Goal: Use online tool/utility: Utilize a website feature to perform a specific function

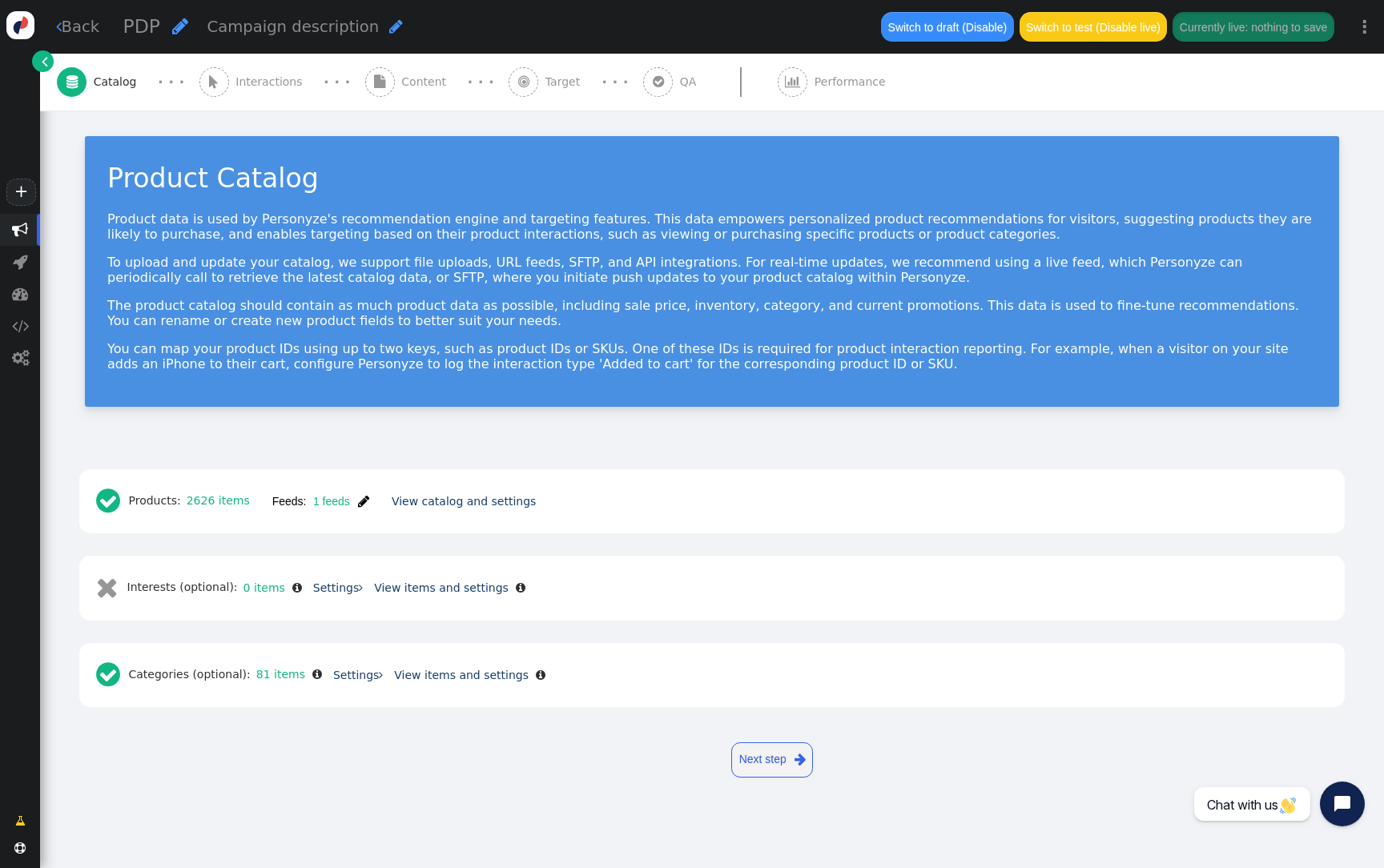
click at [49, 64] on link "" at bounding box center [43, 61] width 22 height 22
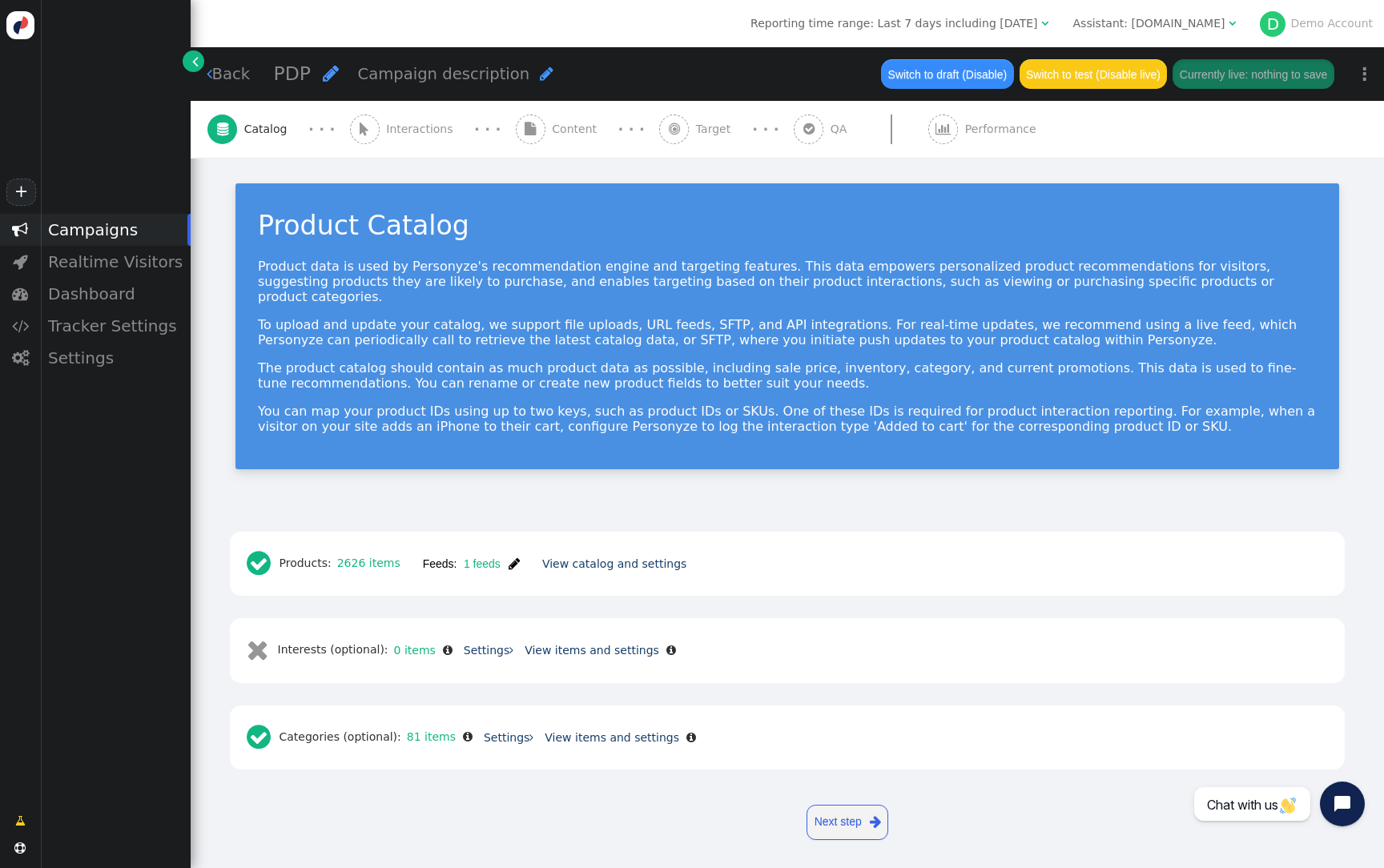
click at [1199, 19] on div "Assistant: [DOMAIN_NAME]" at bounding box center [1150, 24] width 152 height 16
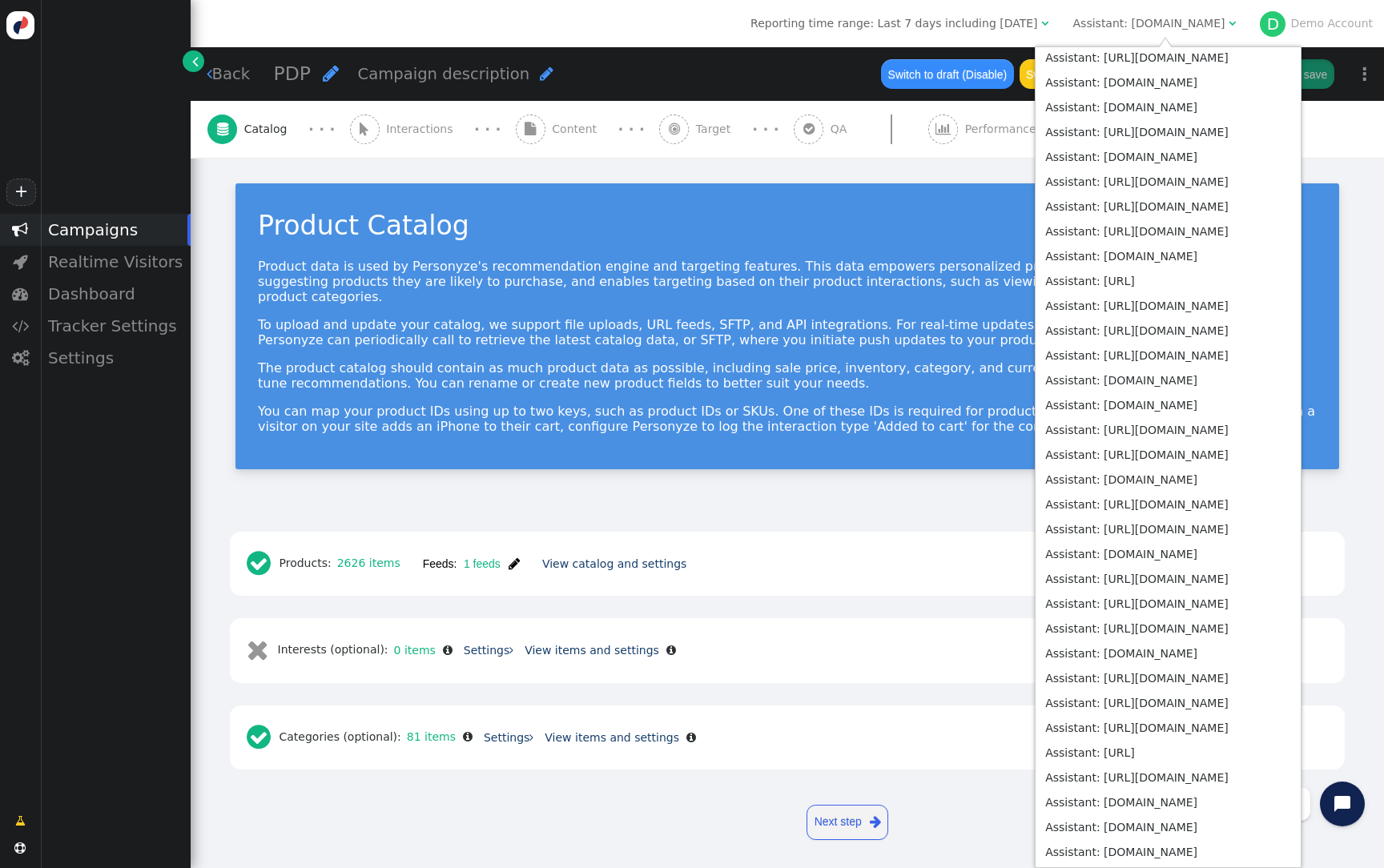
scroll to position [6072, 0]
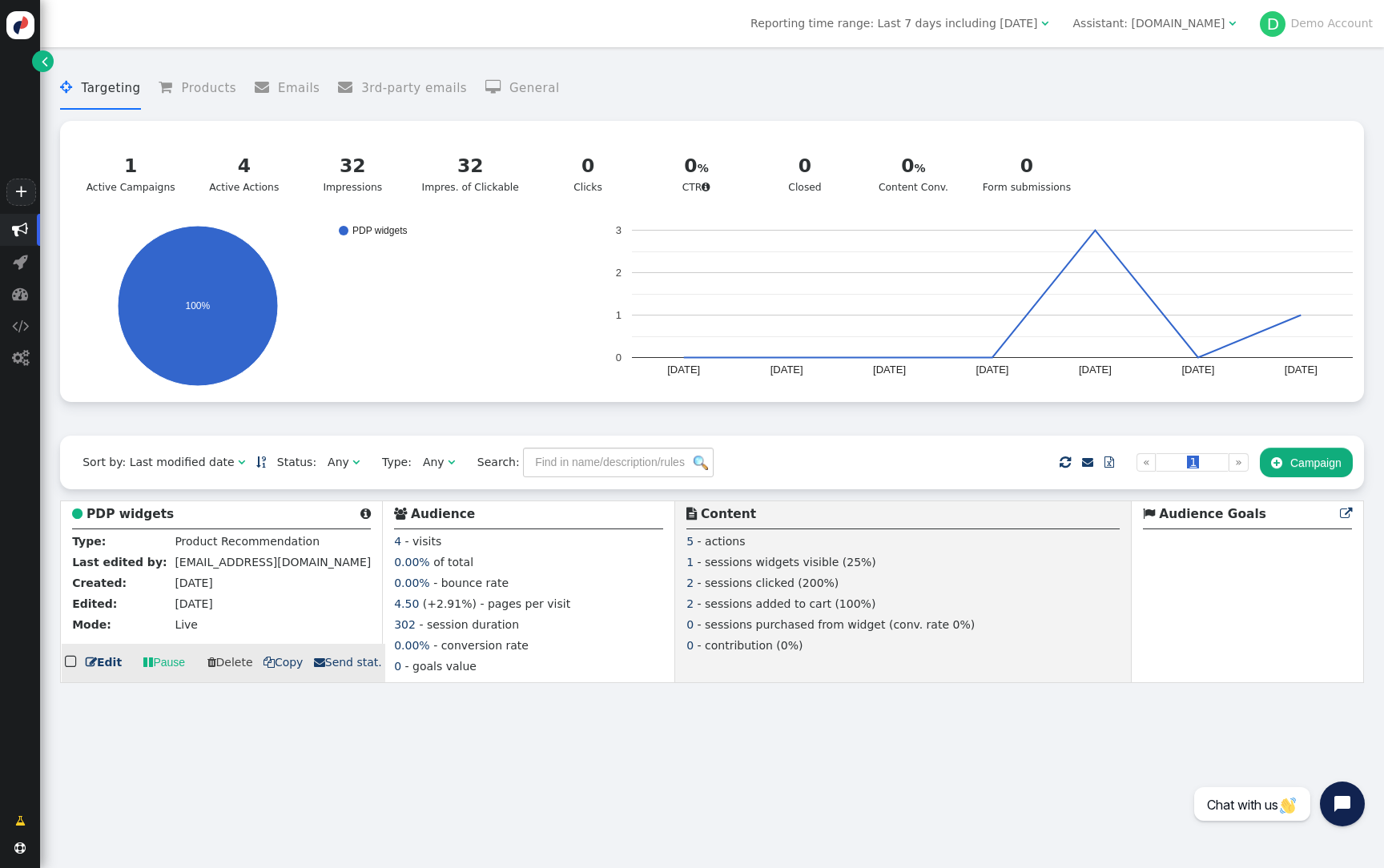
click at [155, 521] on b "PDP widgets" at bounding box center [129, 515] width 87 height 15
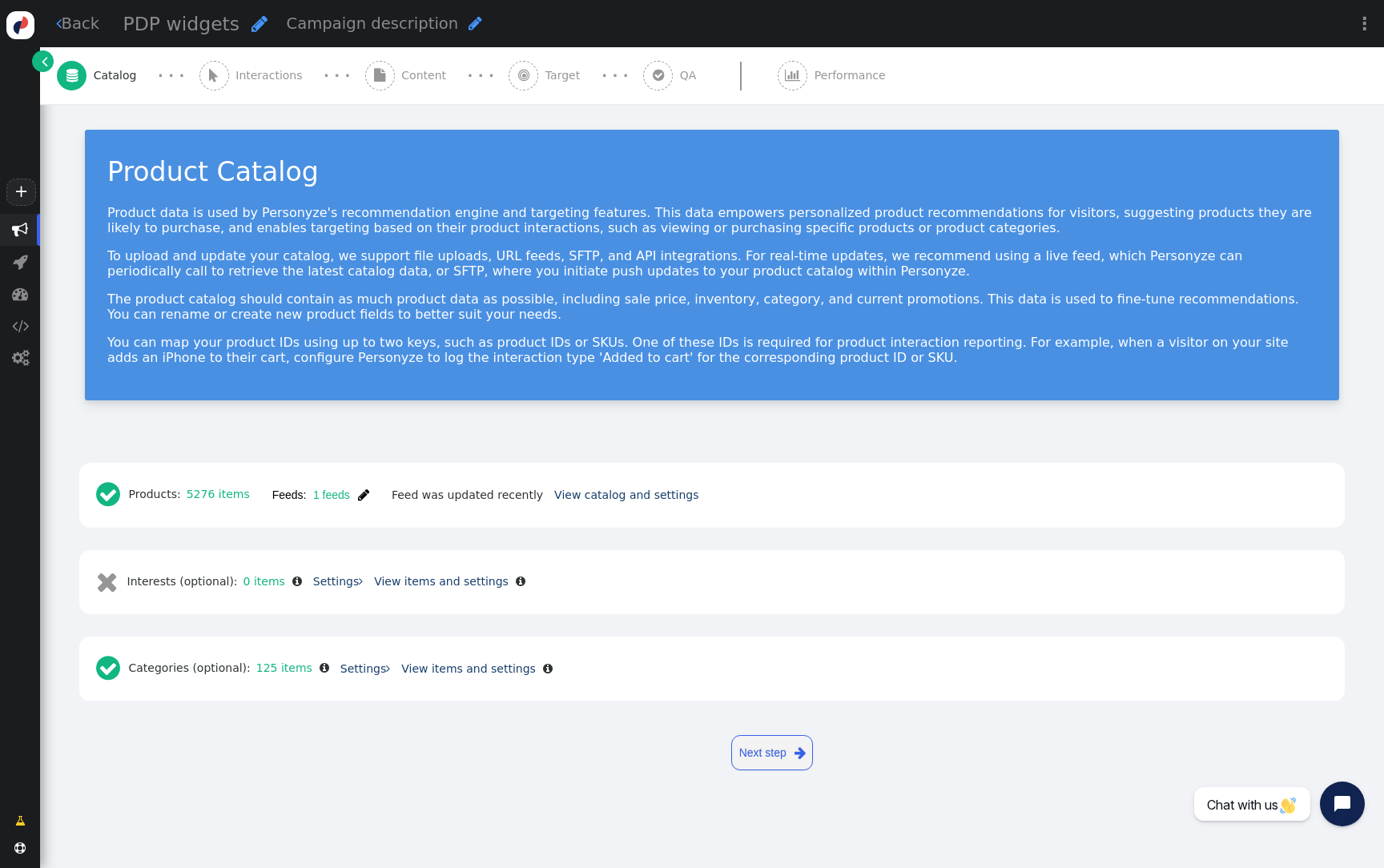
click at [387, 90] on div " Content" at bounding box center [409, 76] width 88 height 57
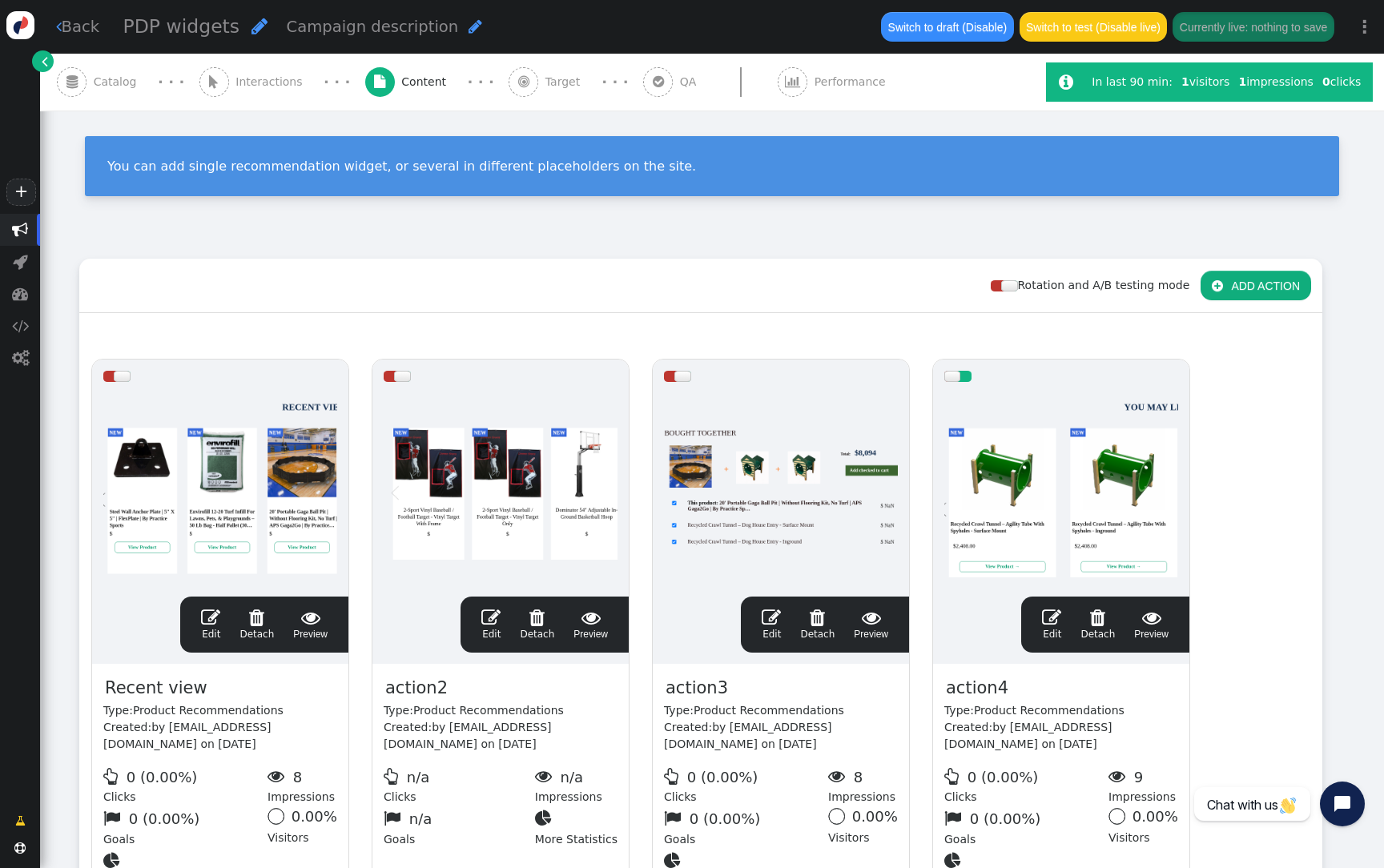
click at [991, 440] on div at bounding box center [1061, 489] width 234 height 192
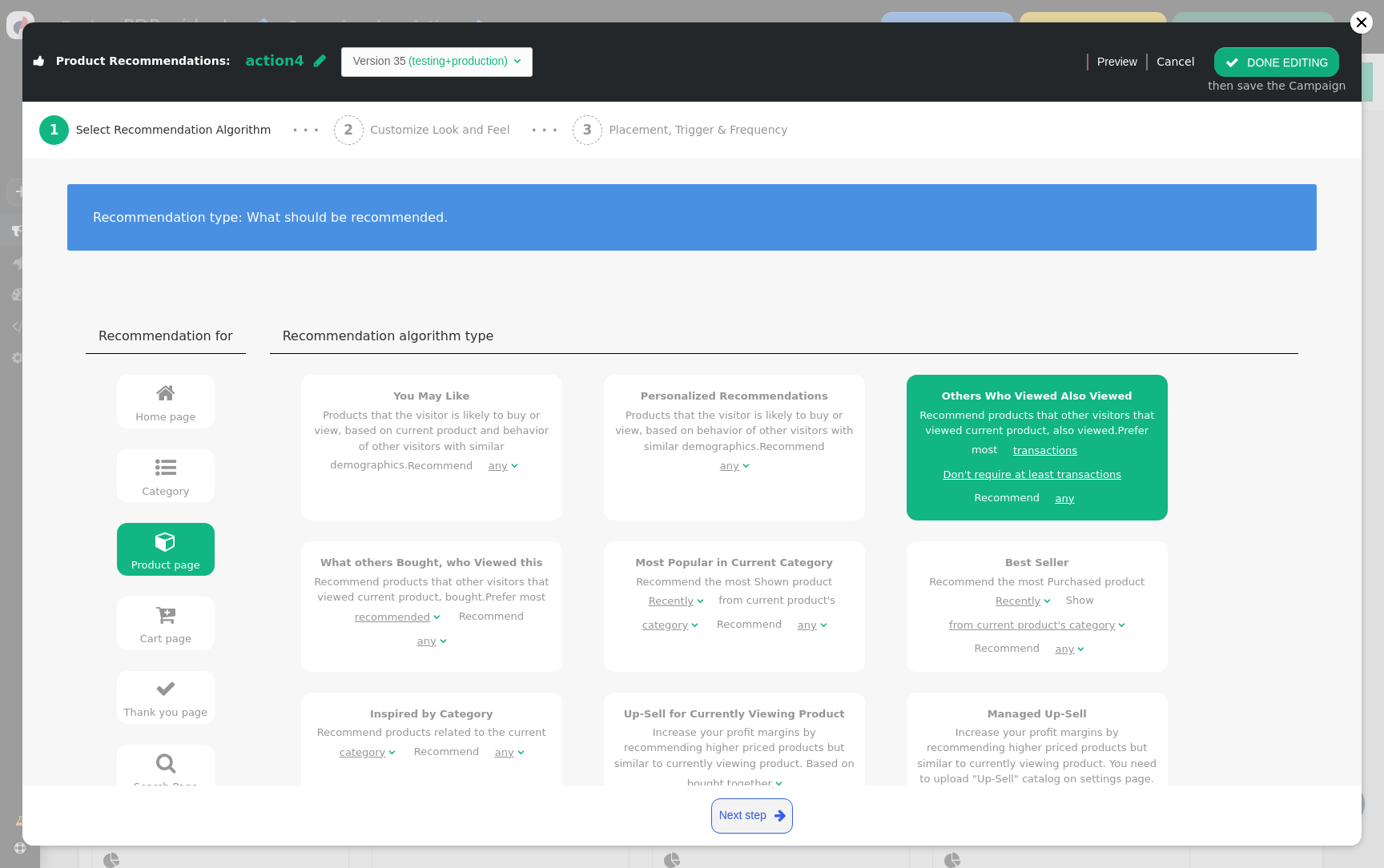
click at [406, 139] on div "2 Customize Look and Feel" at bounding box center [425, 130] width 182 height 57
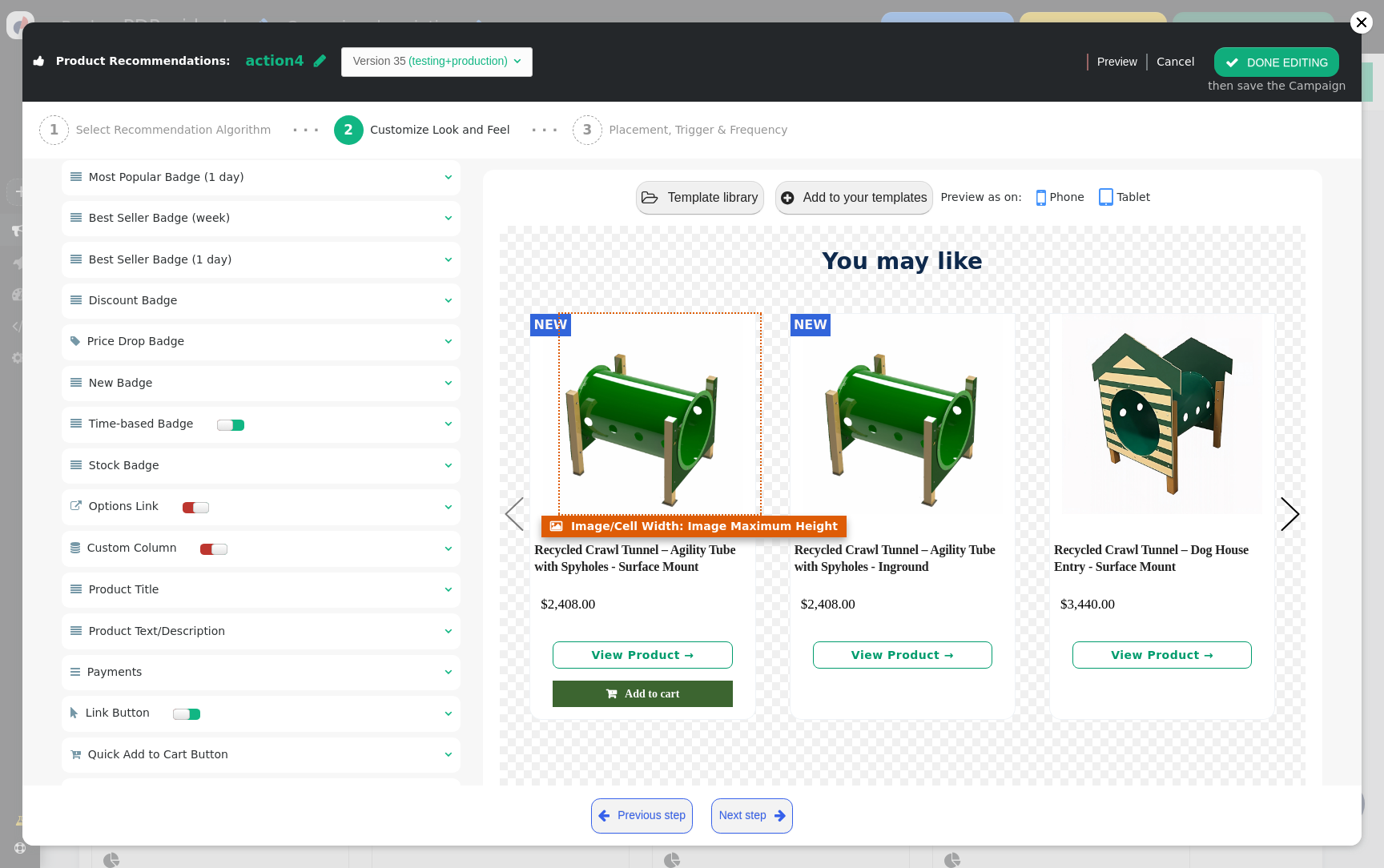
scroll to position [659, 0]
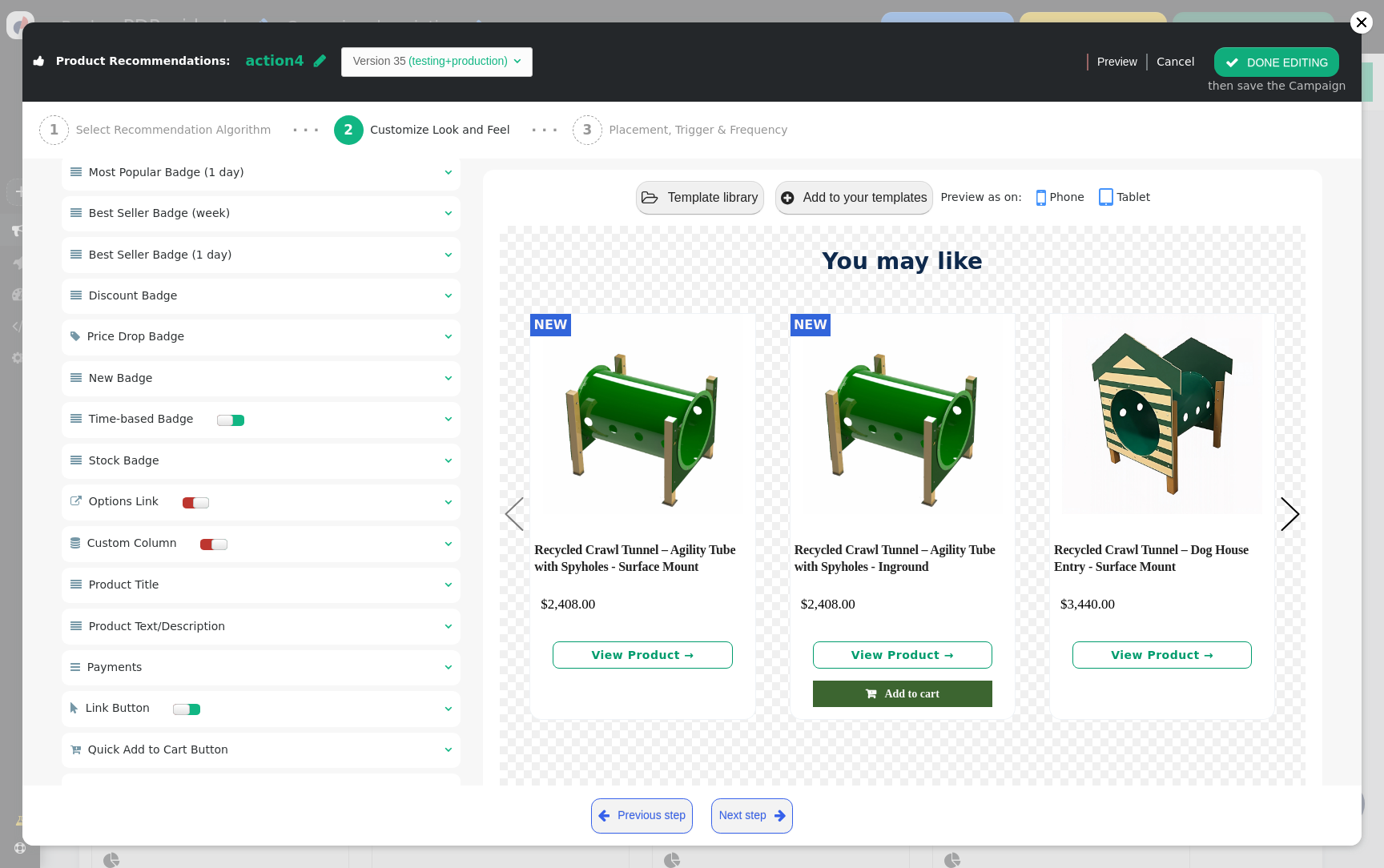
click at [839, 701] on link " Add to cart" at bounding box center [903, 694] width 180 height 27
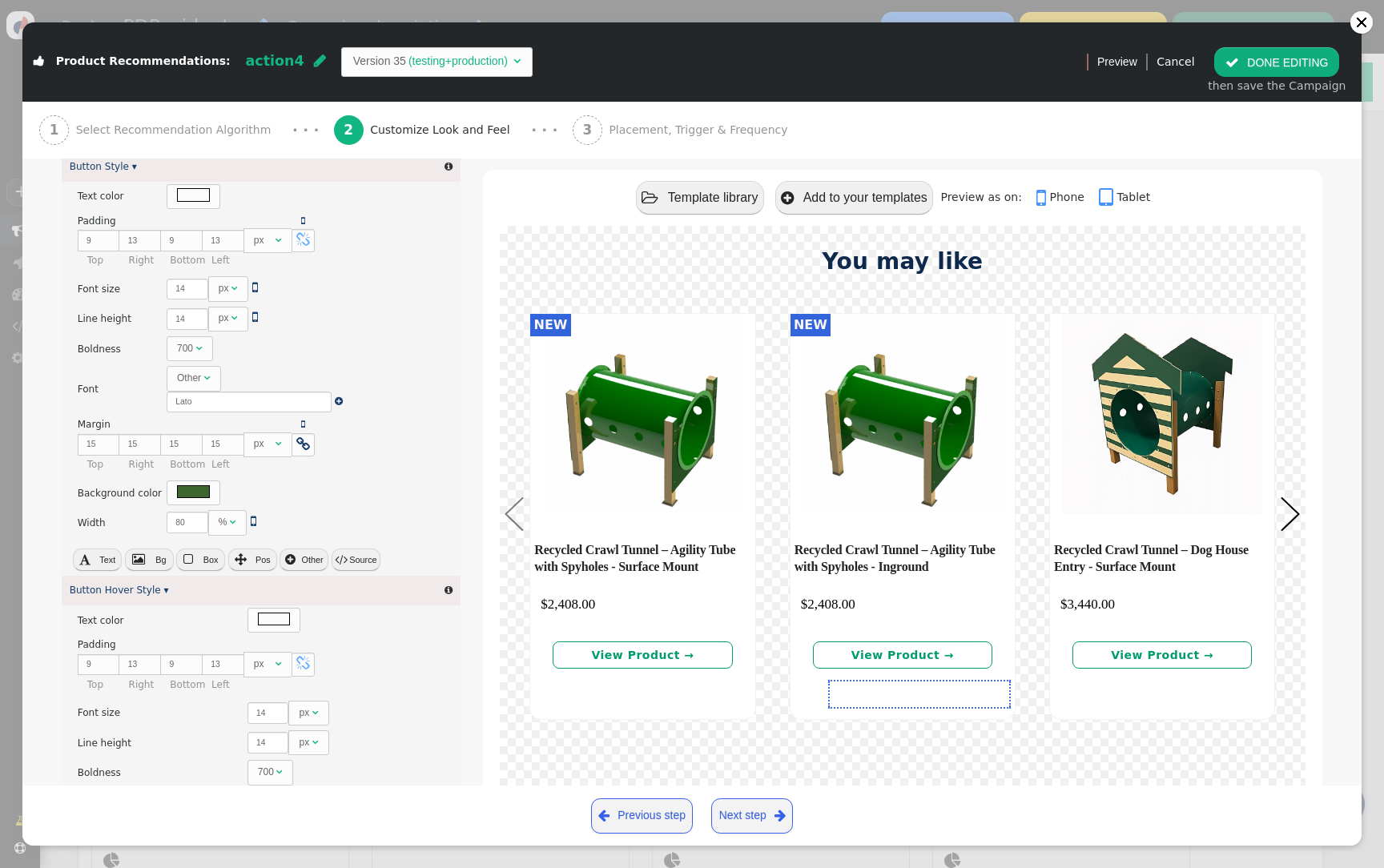
scroll to position [949, 0]
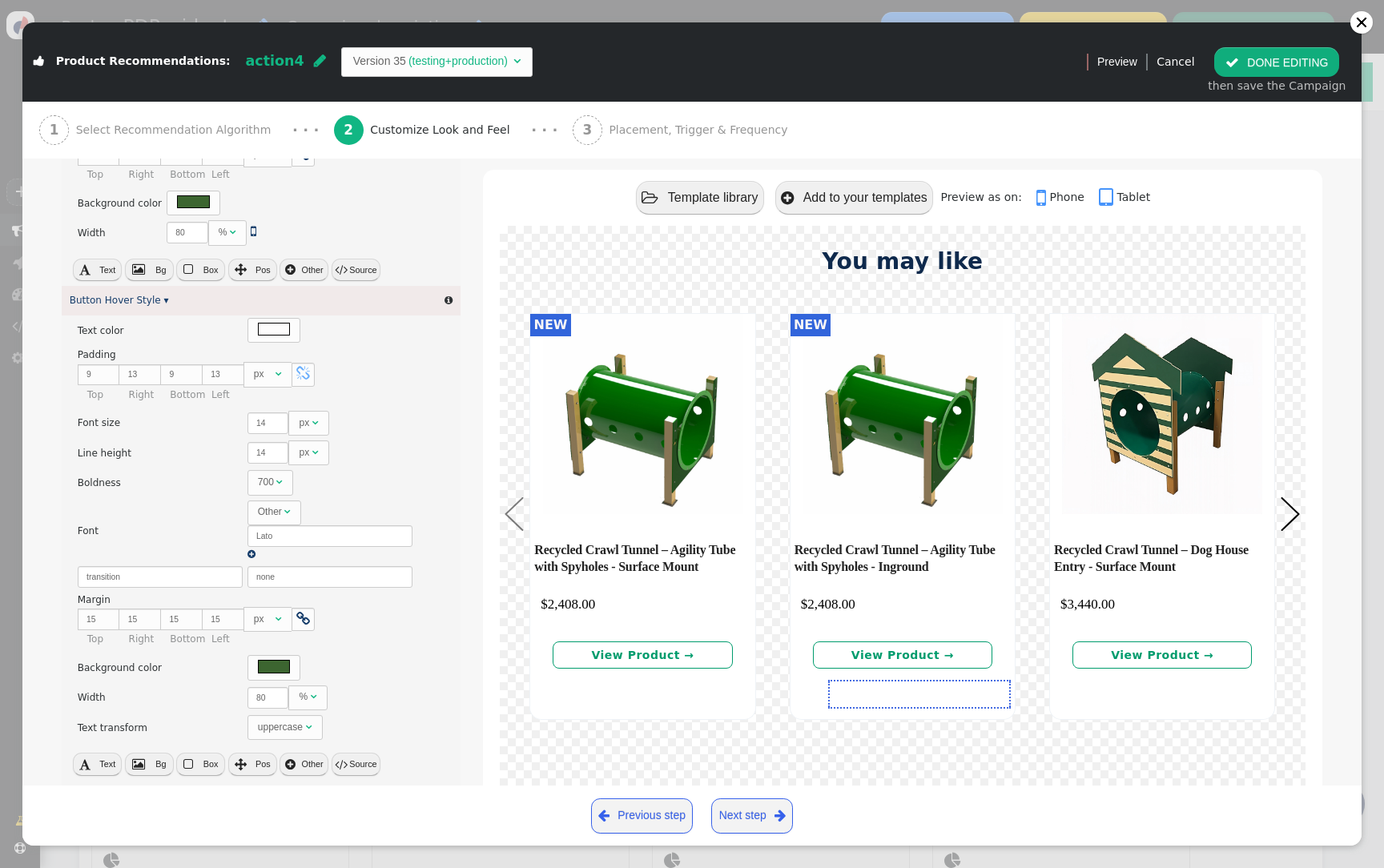
type input "${p->internal_id}"
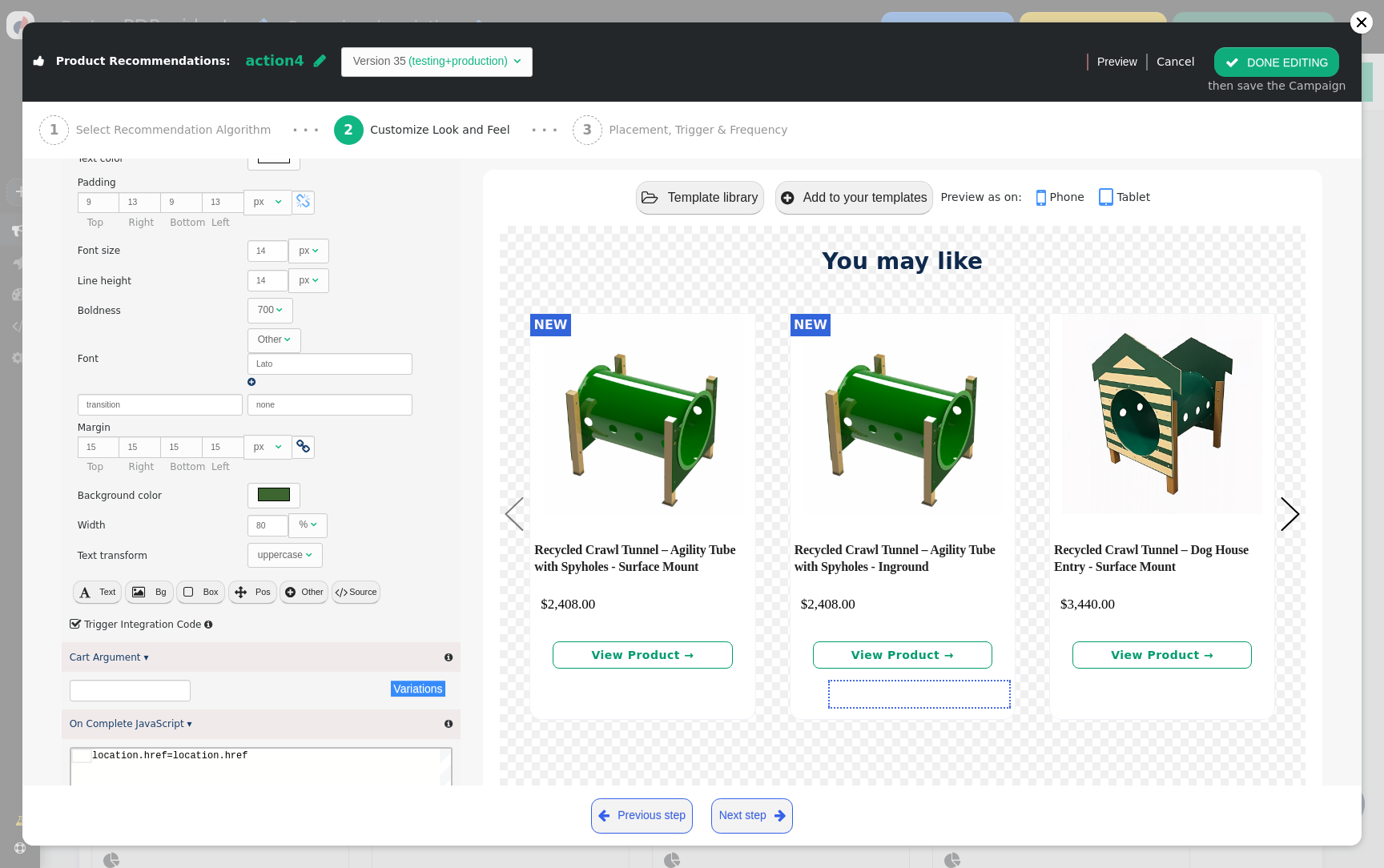
type input "${action_id}"
type input "${p->add_to_cart_columns}"
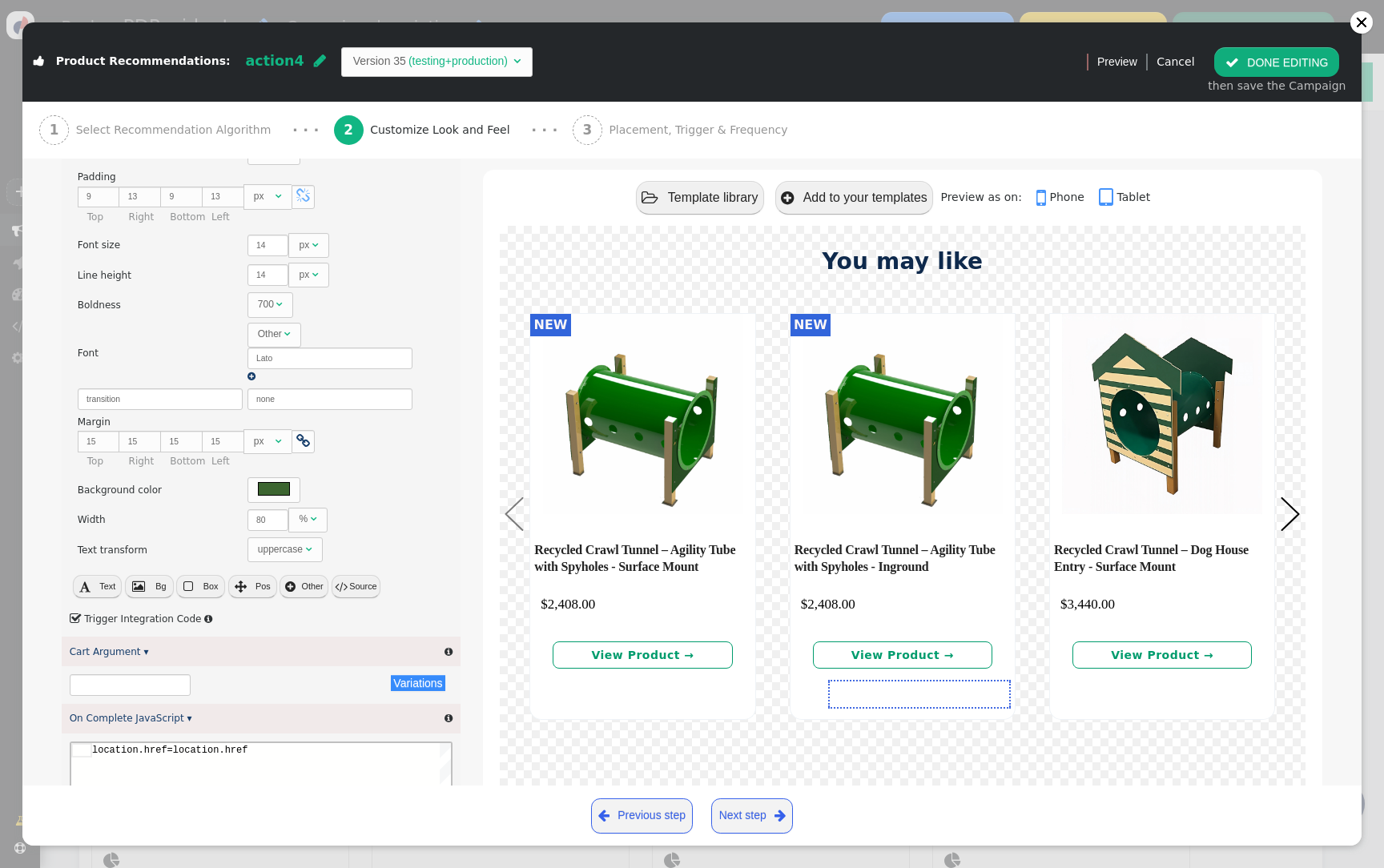
type input "${p->cart_url}"
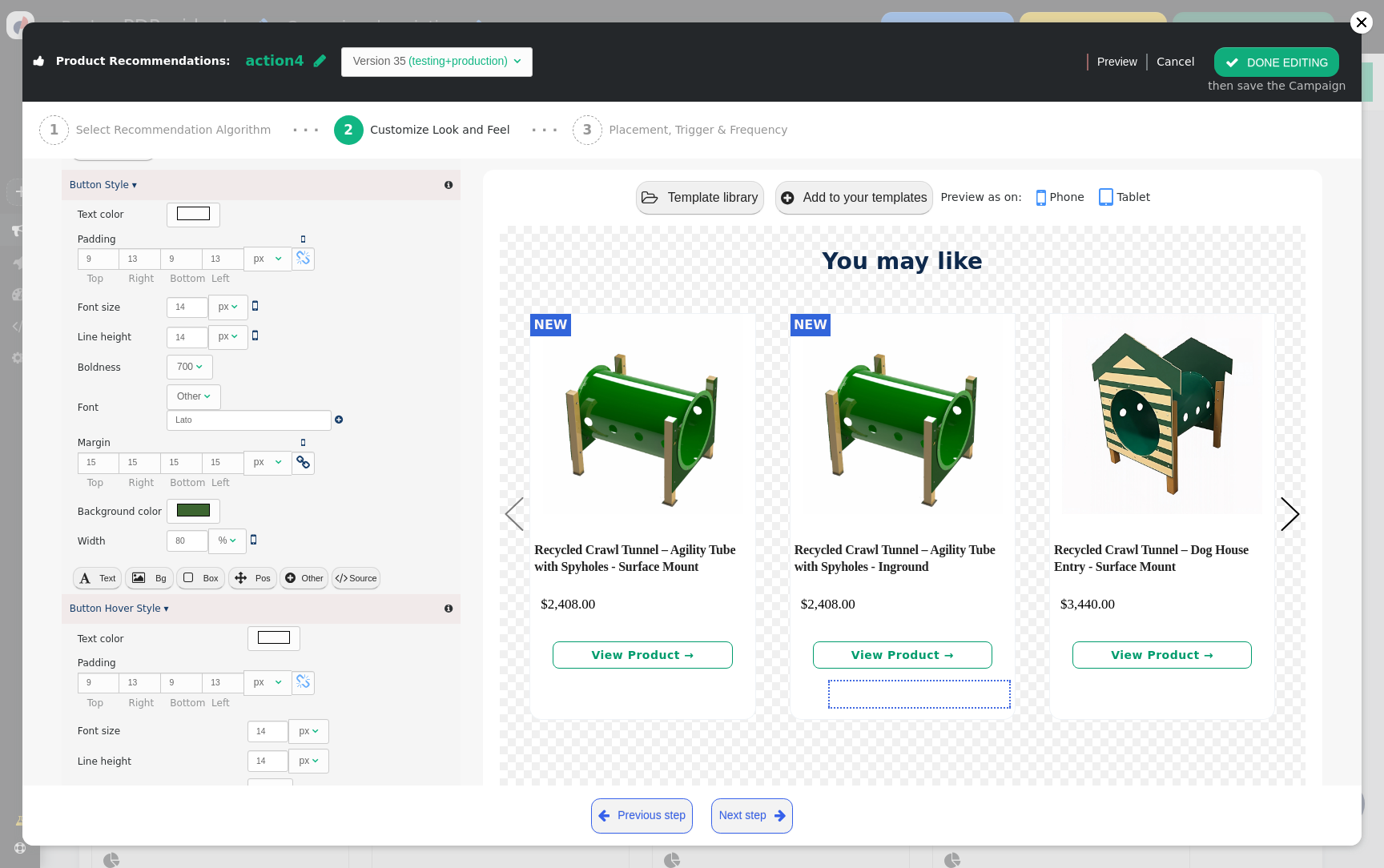
scroll to position [625, 0]
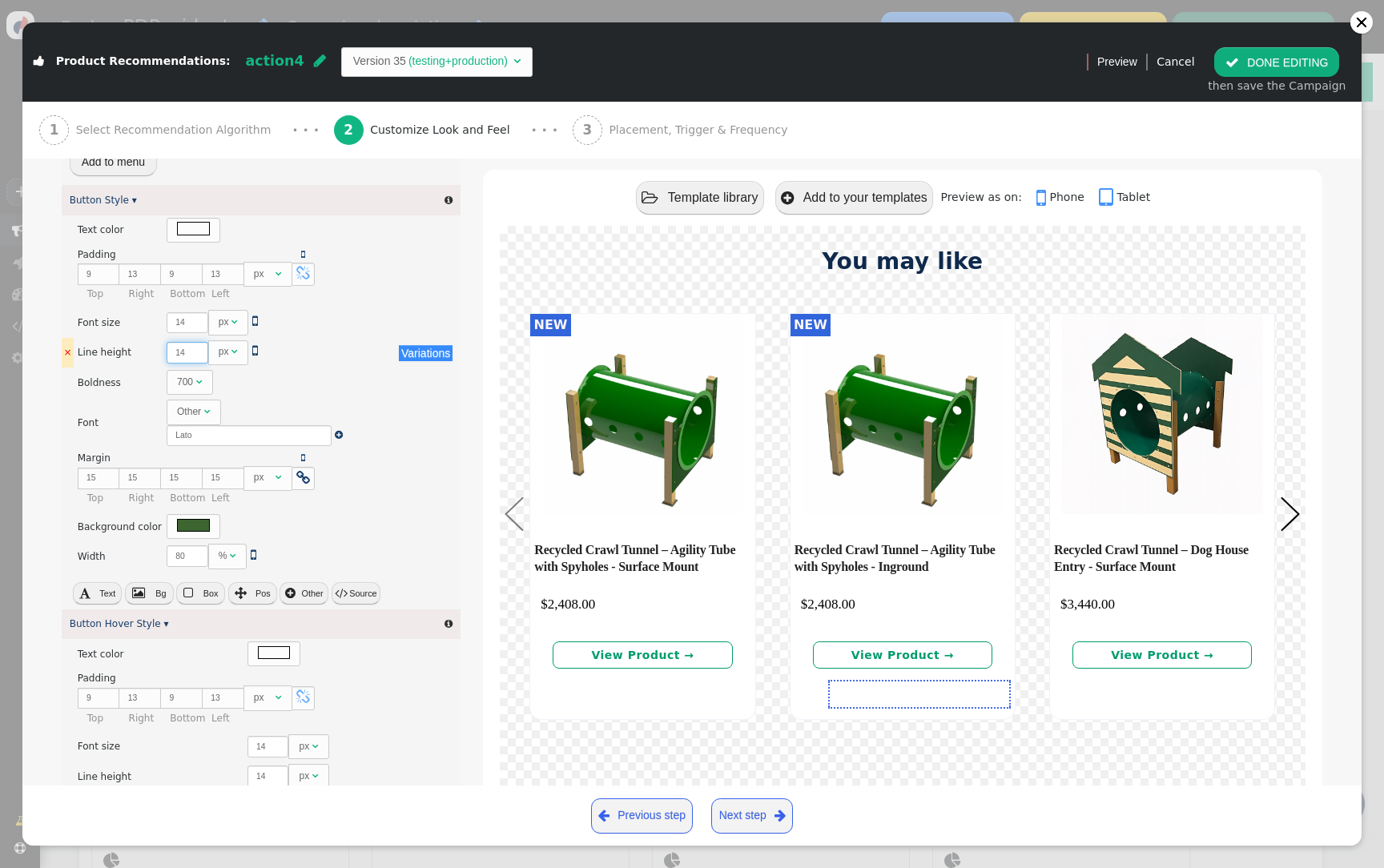
click at [175, 354] on input "14" at bounding box center [187, 353] width 41 height 22
type input "16"
click at [172, 326] on input "14" at bounding box center [187, 323] width 41 height 22
type input "16"
click at [353, 591] on button " Source" at bounding box center [355, 593] width 49 height 22
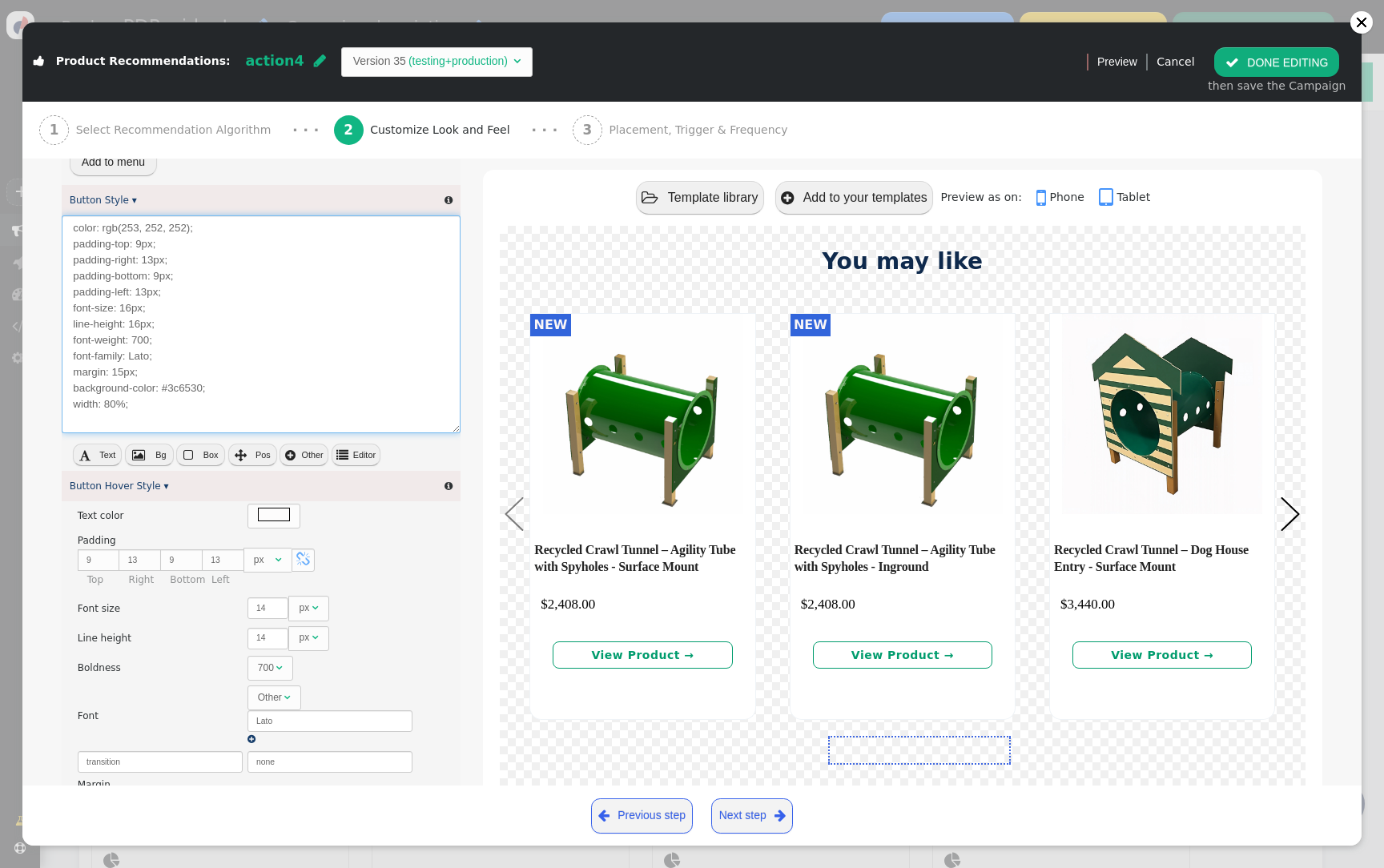
click at [195, 424] on textarea "color: rgb(253, 252, 252); padding-top: 9px; padding-right: 13px; padding-botto…" at bounding box center [261, 324] width 399 height 218
paste textarea "font-familySarabun, system-ui"
click at [123, 420] on textarea "color: rgb(253, 252, 252); padding-top: 9px; padding-right: 13px; padding-botto…" at bounding box center [261, 324] width 399 height 218
click at [265, 424] on textarea "color: rgb(253, 252, 252); padding-top: 9px; padding-right: 13px; padding-botto…" at bounding box center [261, 324] width 399 height 218
drag, startPoint x: 165, startPoint y: 356, endPoint x: 68, endPoint y: 351, distance: 97.1
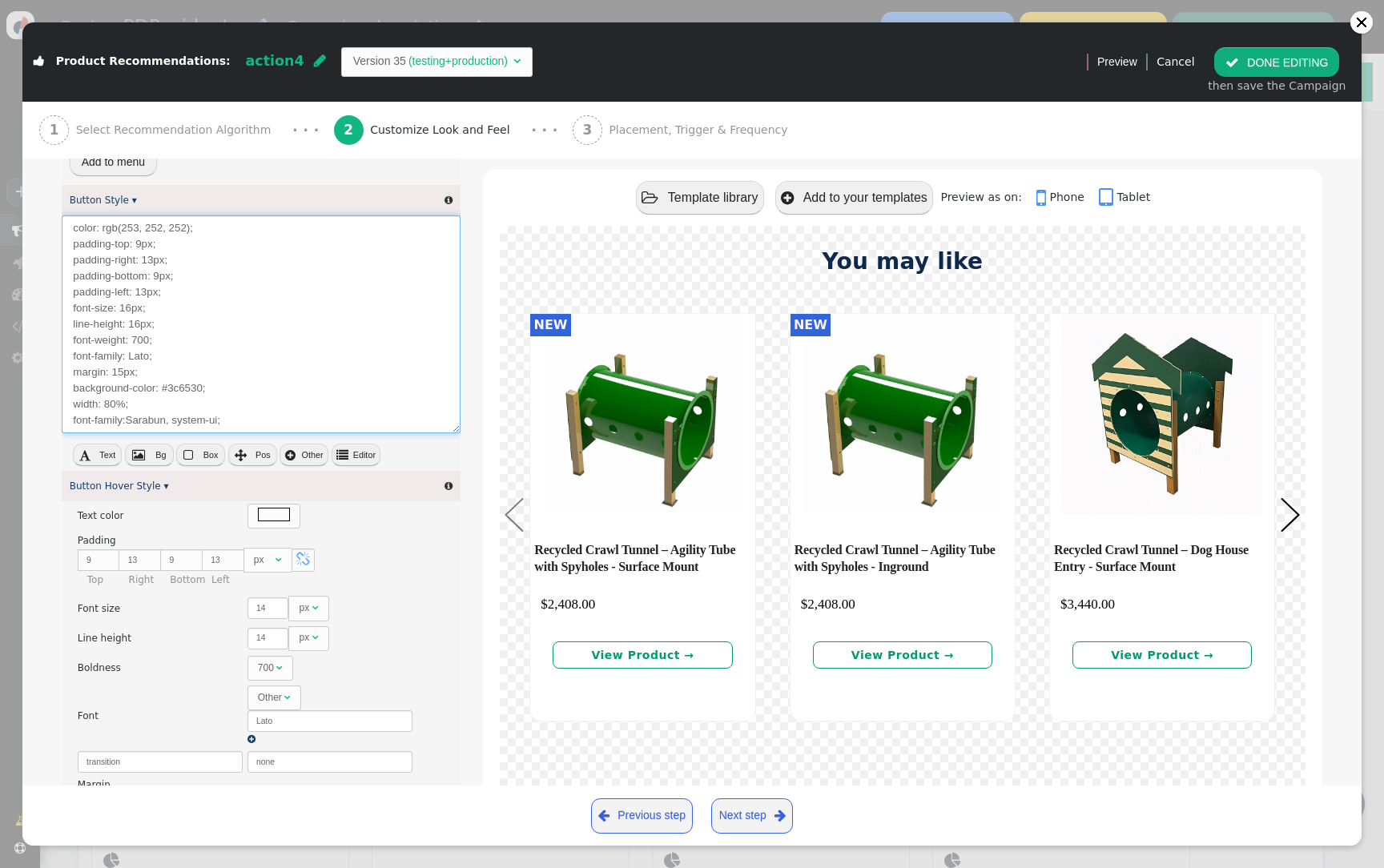
click at [67, 352] on textarea "color: rgb(253, 252, 252); padding-top: 9px; padding-right: 13px; padding-botto…" at bounding box center [261, 324] width 399 height 218
click at [93, 461] on button " Text" at bounding box center [97, 455] width 49 height 22
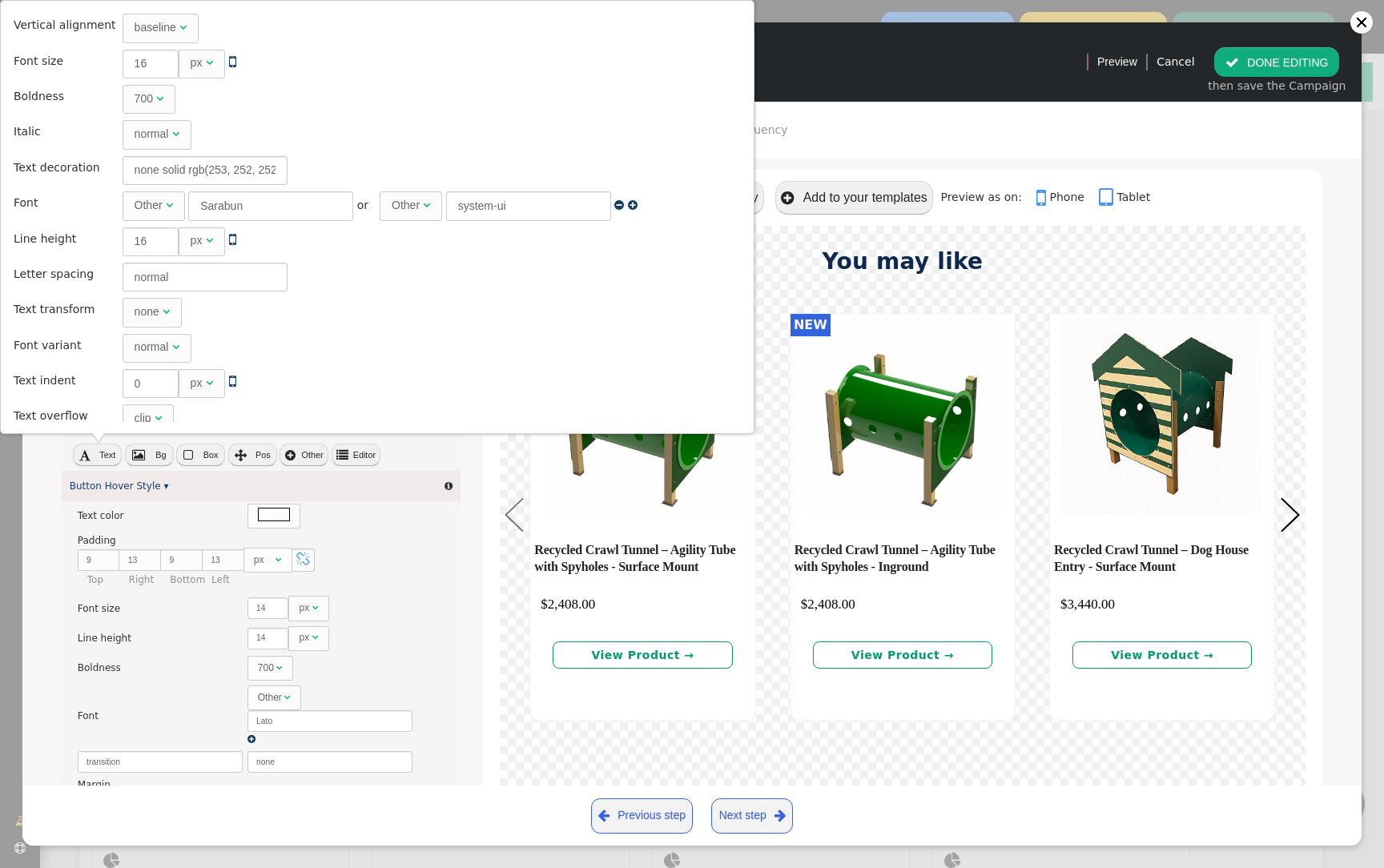
scroll to position [79, 0]
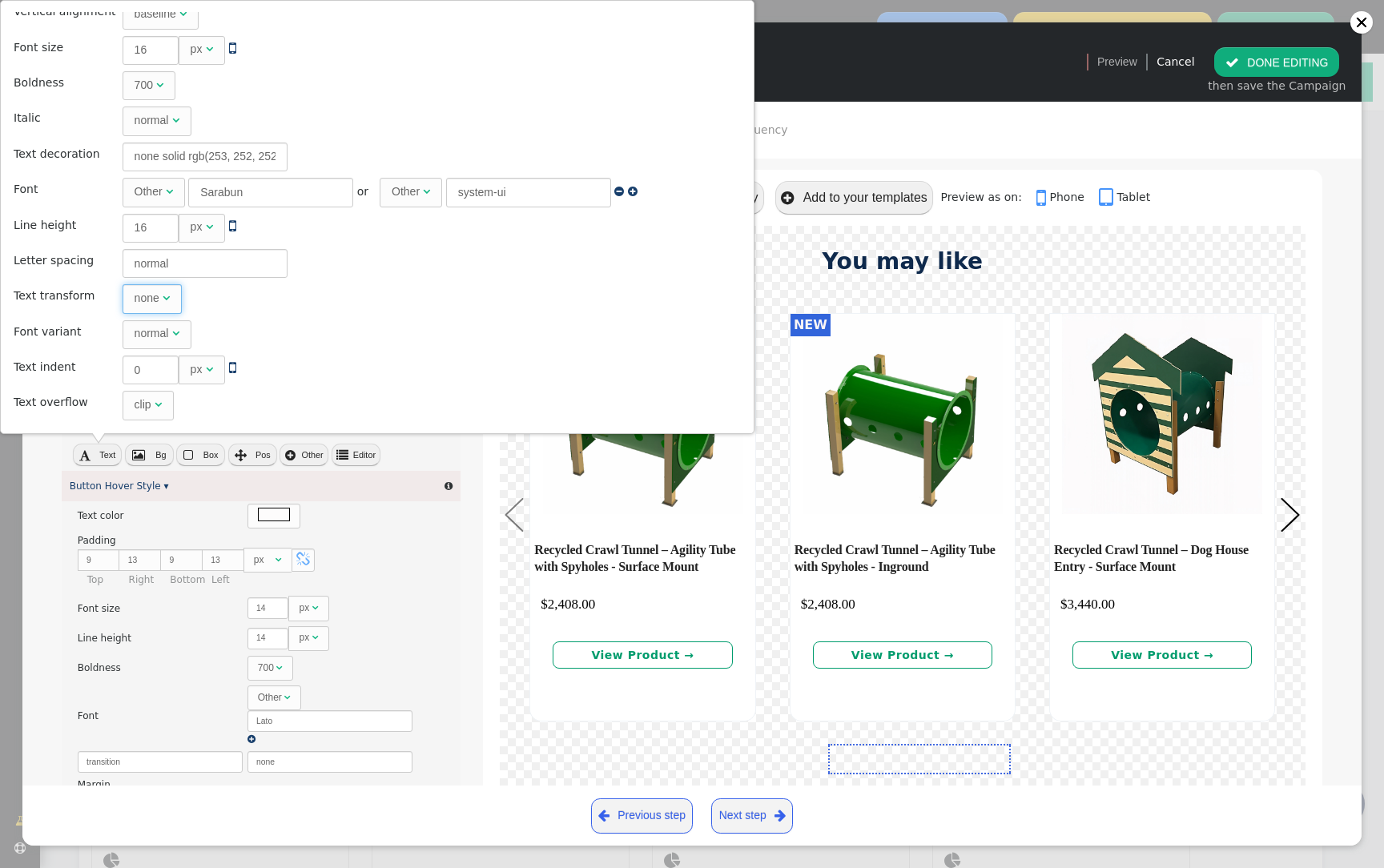
click at [163, 298] on span "" at bounding box center [167, 298] width 7 height 11
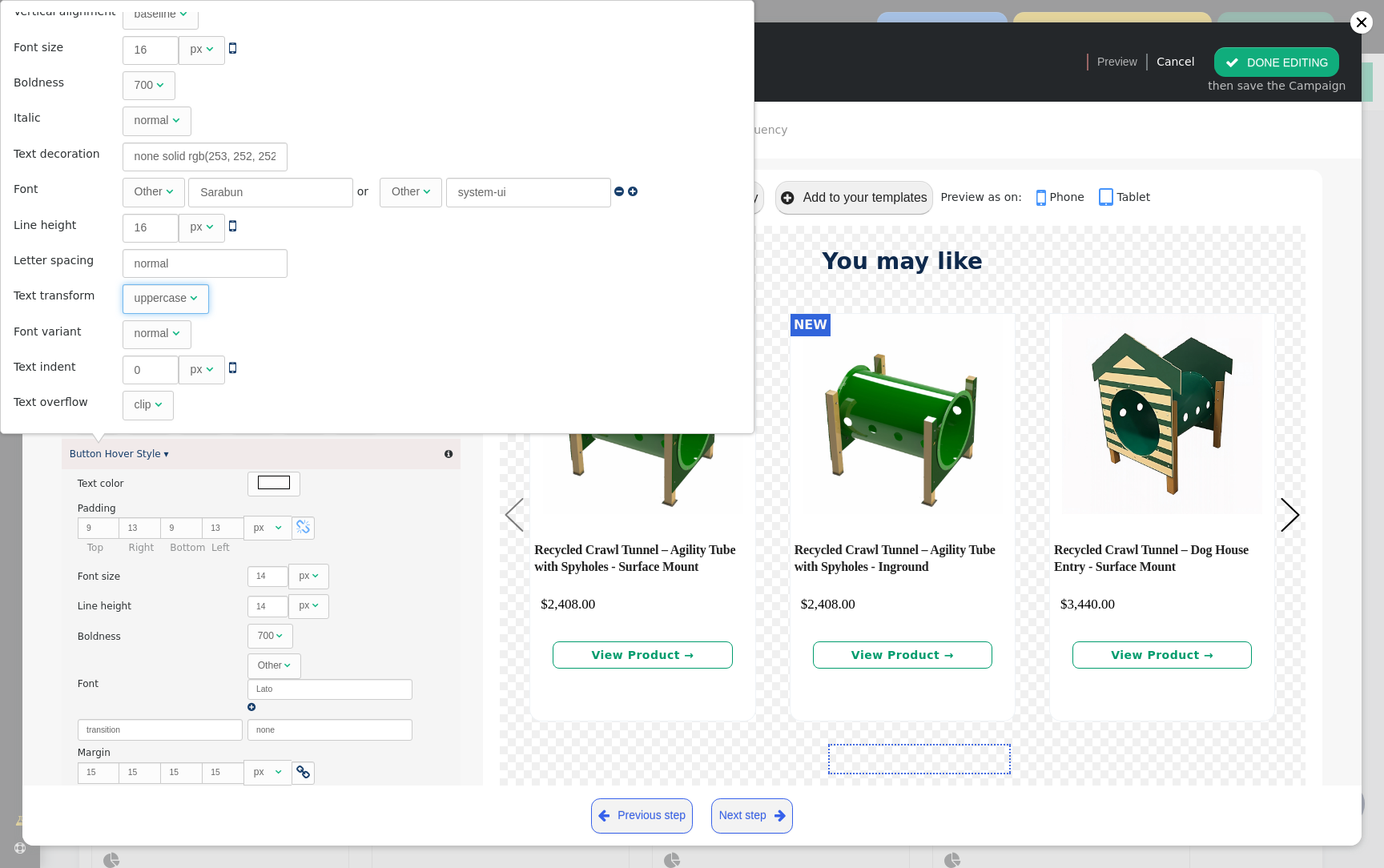
type textarea "color: rgb(253, 252, 252); padding-top: 9px; padding-right: 13px; padding-botto…"
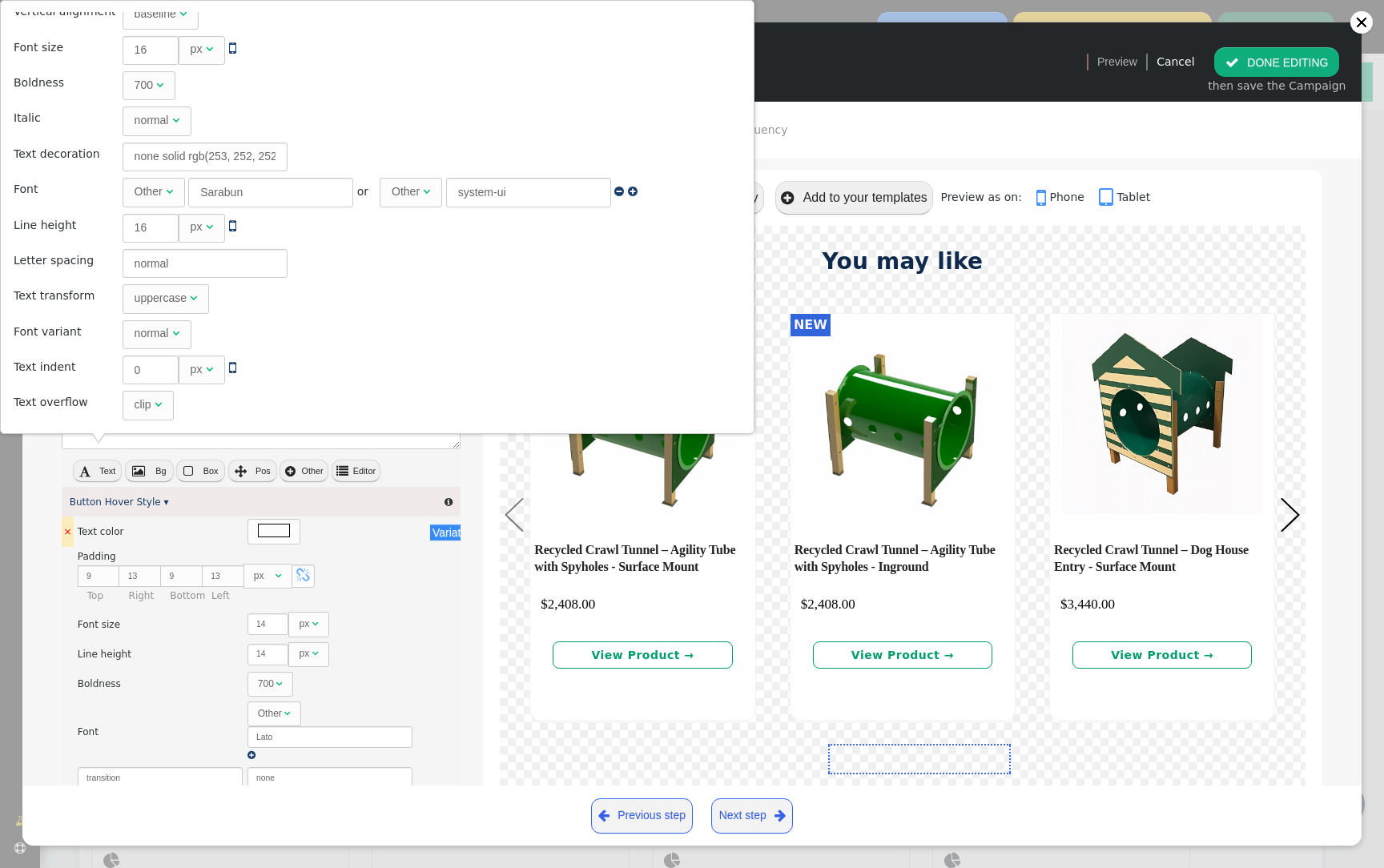
click at [411, 537] on div "There are alternatives. Default value:" at bounding box center [334, 531] width 175 height 25
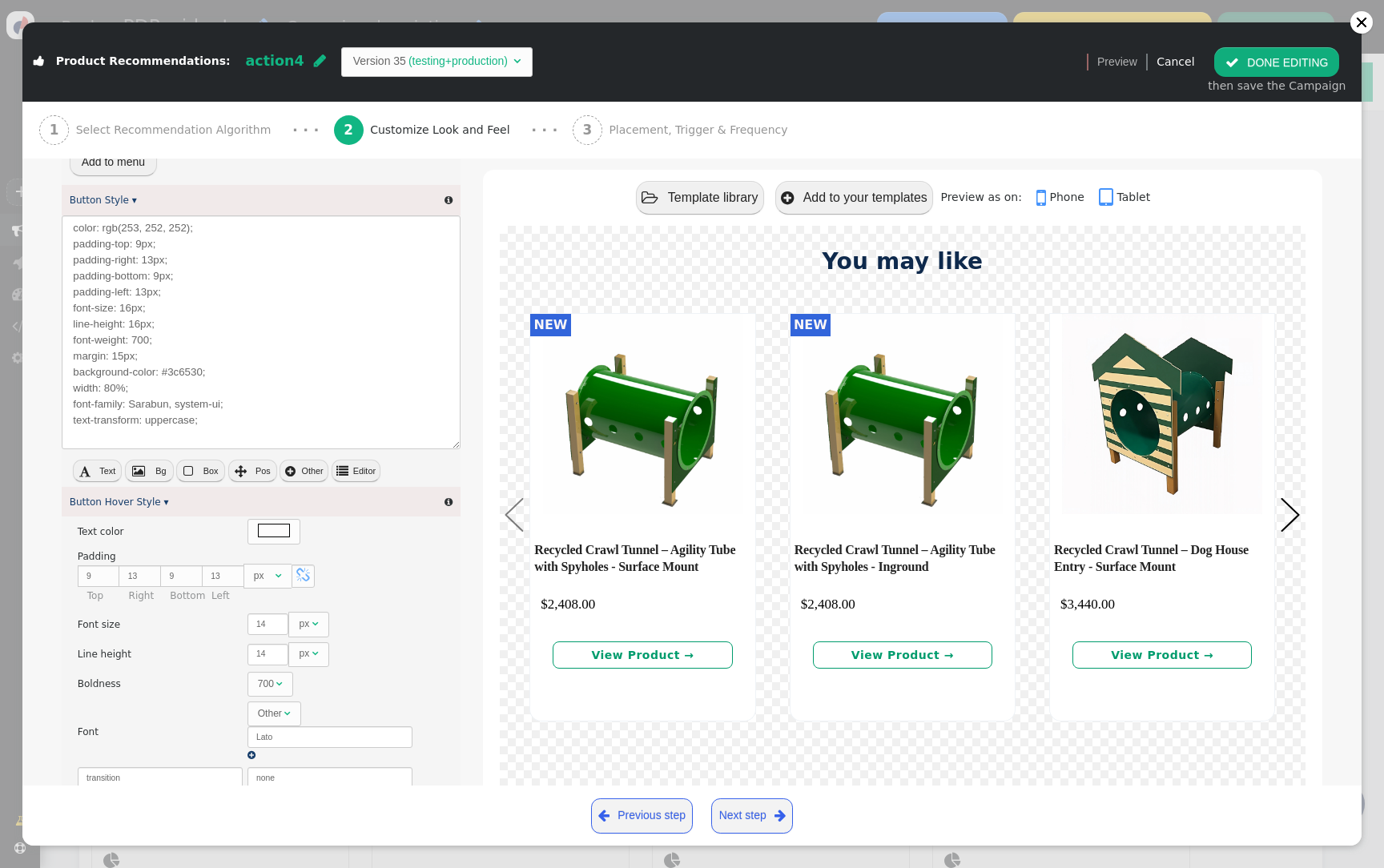
click at [348, 476] on button " Editor" at bounding box center [355, 471] width 49 height 22
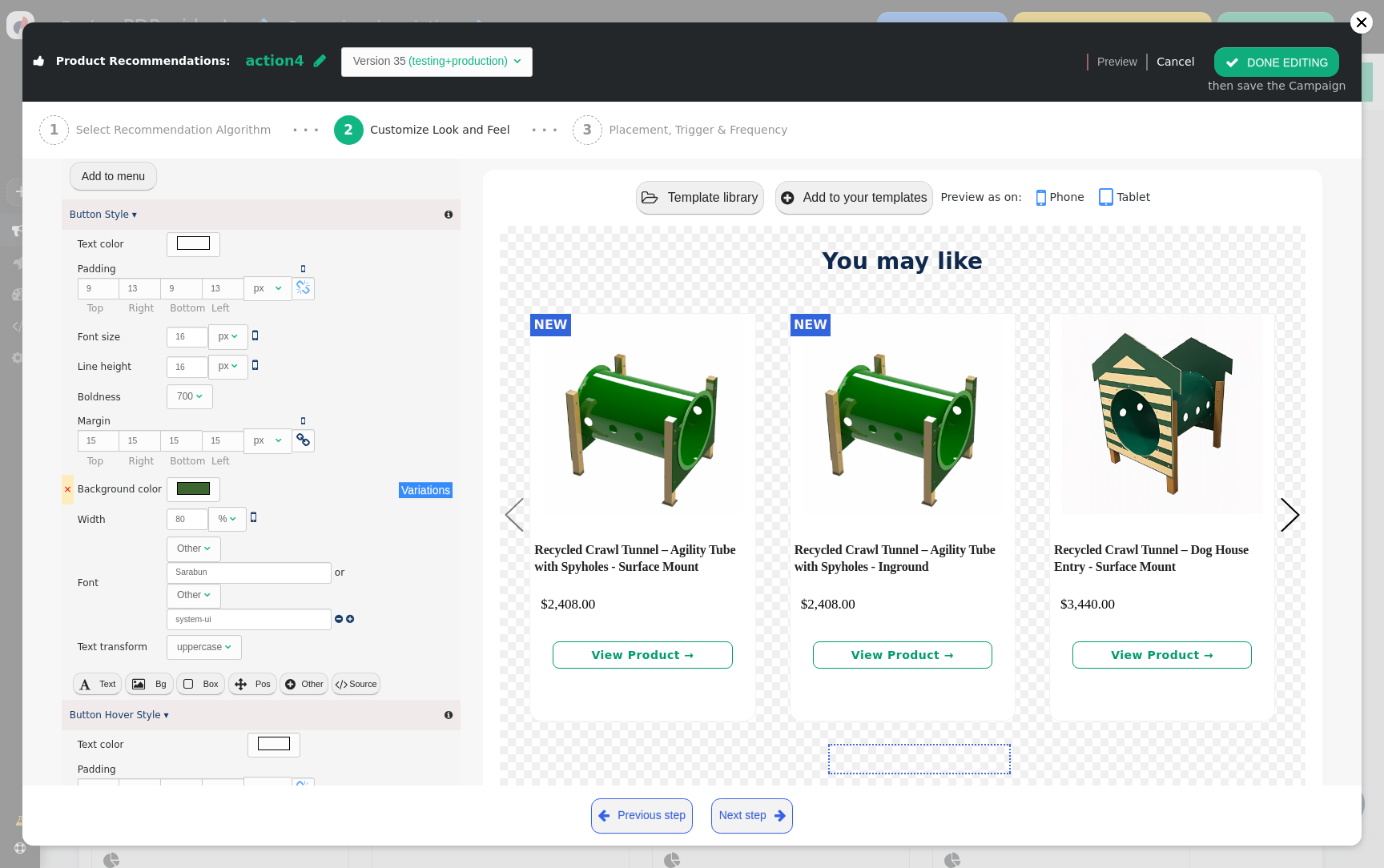
scroll to position [617, 0]
click at [354, 676] on button " Source" at bounding box center [355, 678] width 49 height 22
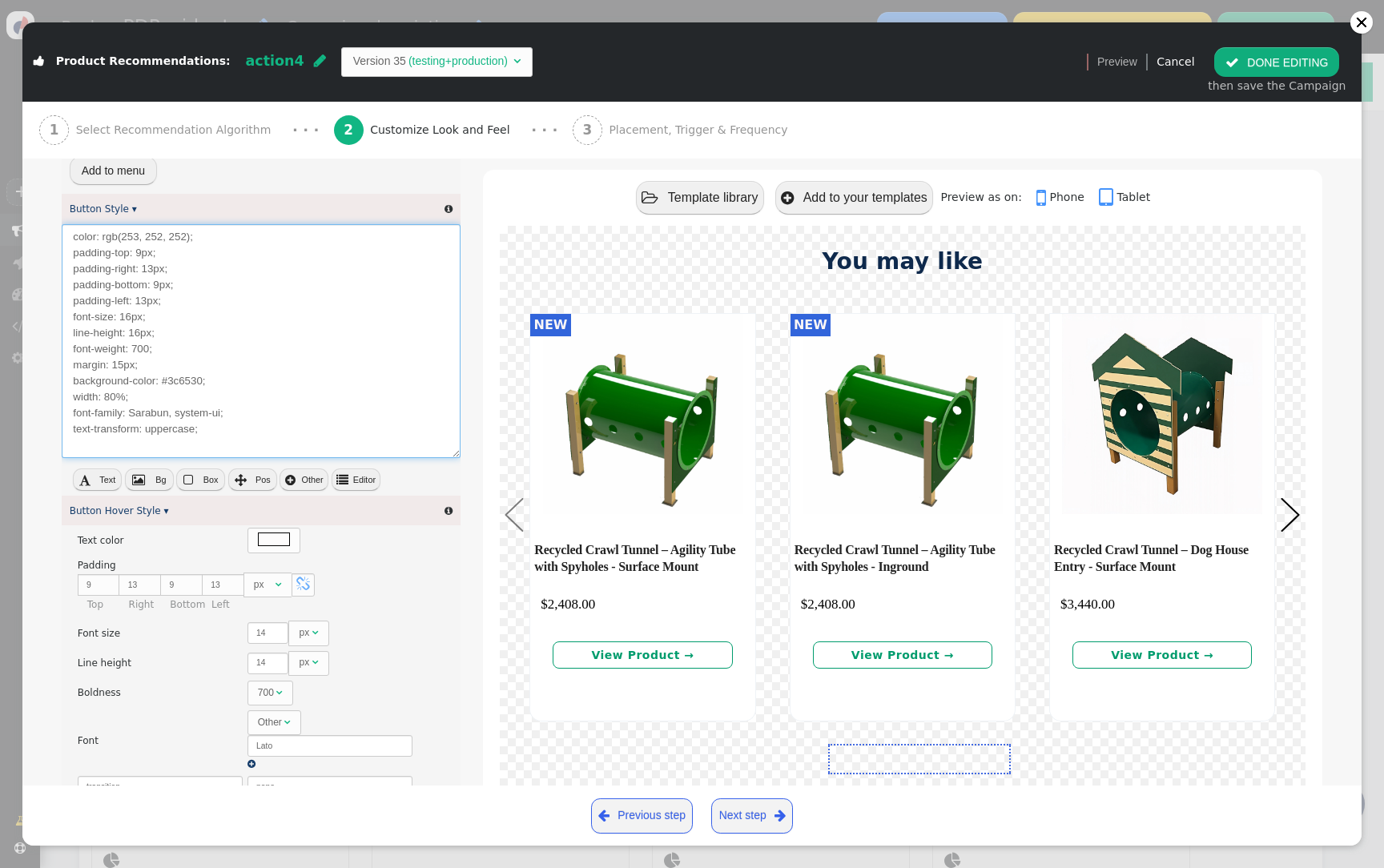
click at [236, 391] on textarea "color: rgb(253, 252, 252); padding-top: 9px; padding-right: 13px; padding-botto…" at bounding box center [261, 341] width 399 height 233
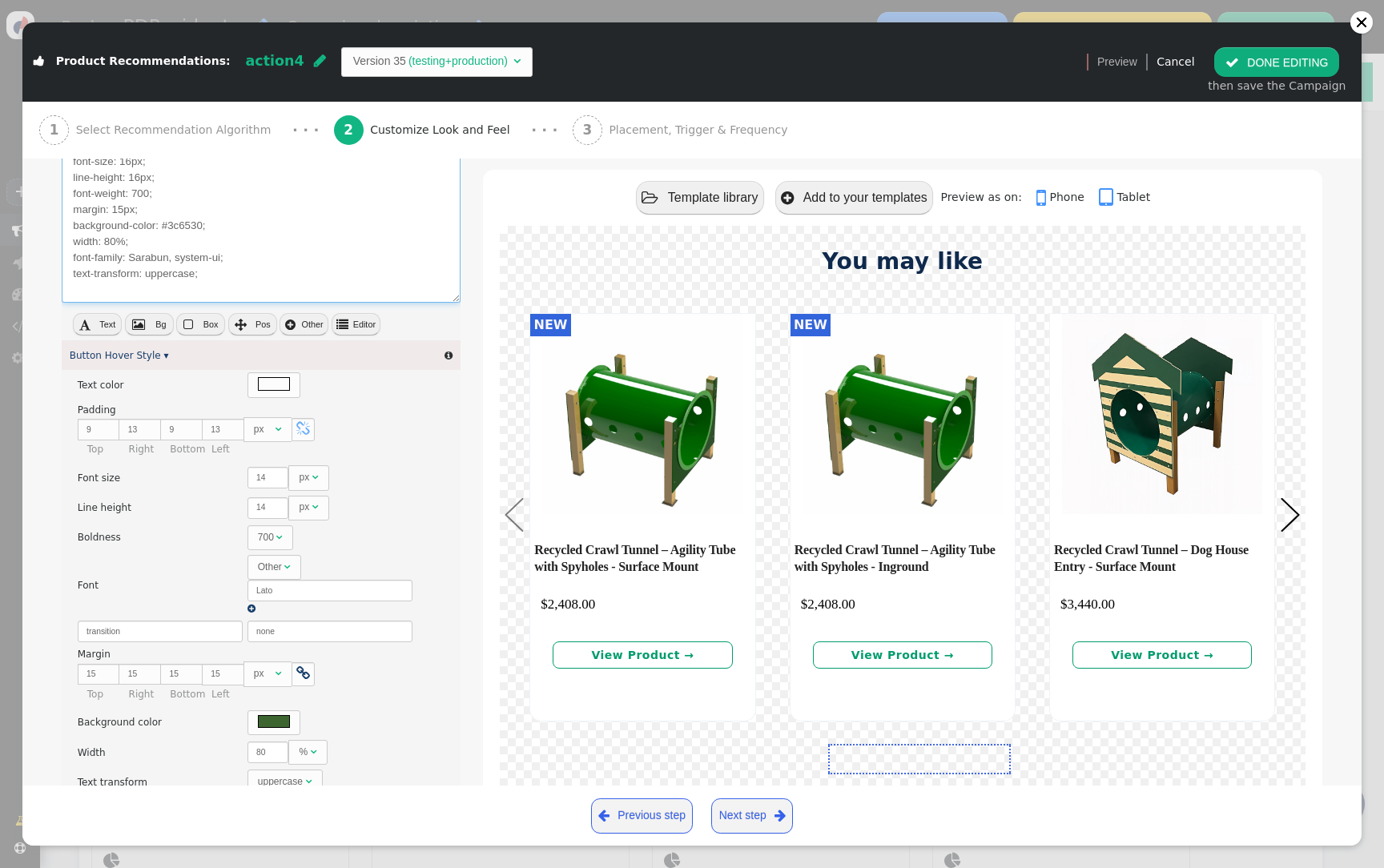
scroll to position [907, 0]
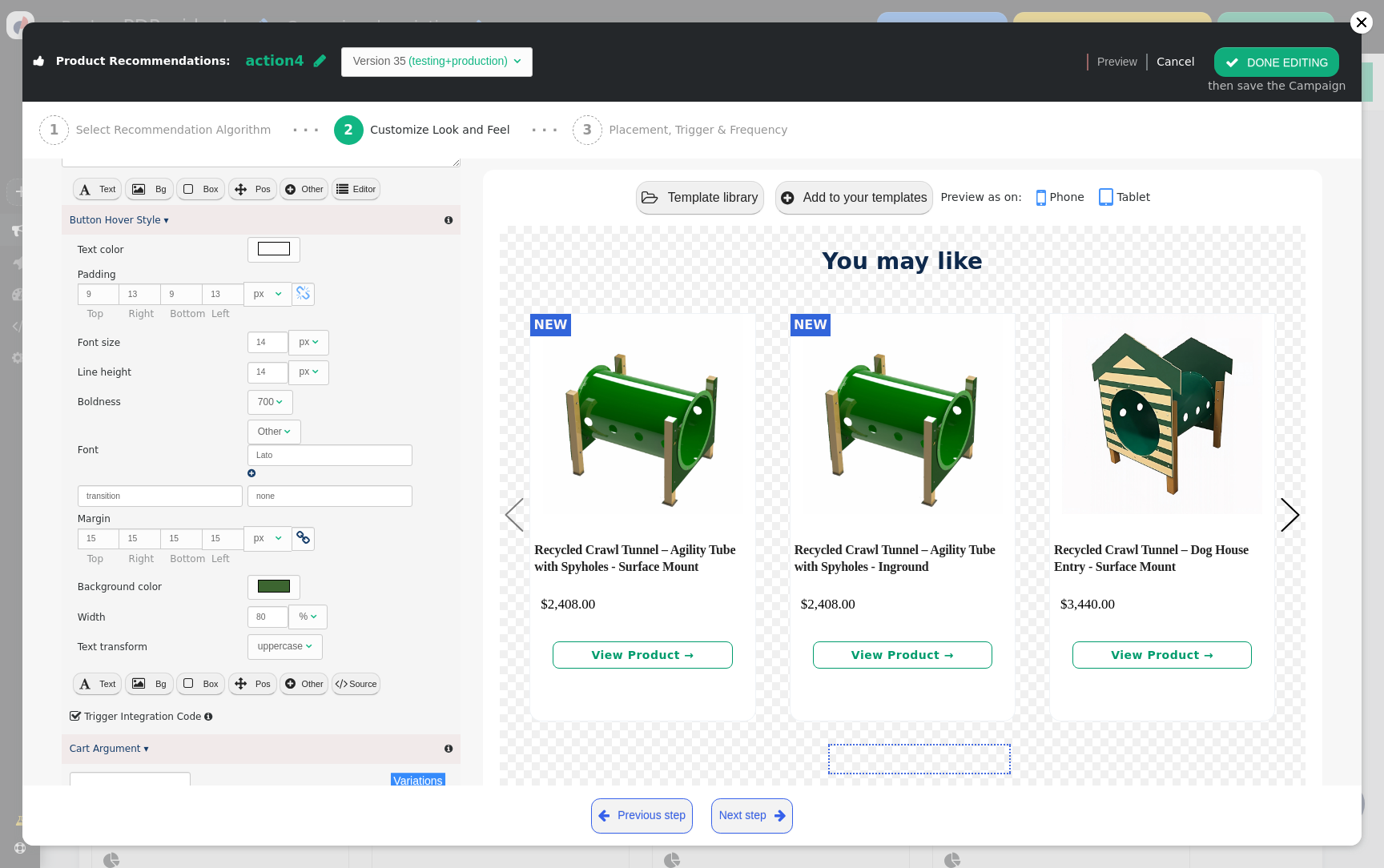
click at [367, 676] on button " Source" at bounding box center [355, 684] width 49 height 22
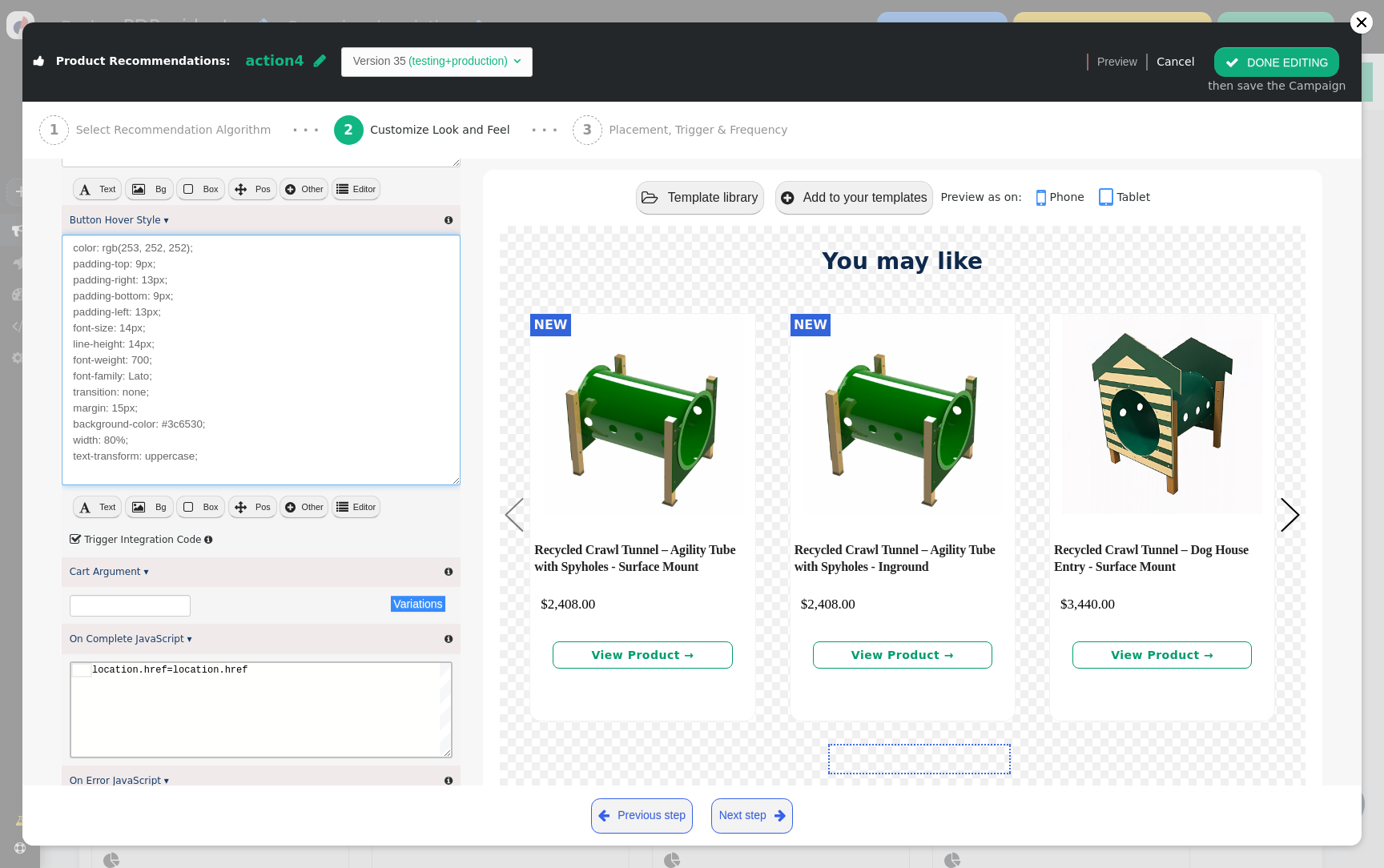
click at [335, 448] on textarea "color: rgb(253, 252, 252); padding-top: 9px; padding-right: 13px; padding-botto…" at bounding box center [261, 359] width 399 height 250
click at [278, 439] on textarea "color: rgb(253, 252, 252); padding-top: 9px; padding-right: 13px; padding-botto…" at bounding box center [261, 359] width 399 height 250
click at [274, 444] on textarea "color: rgb(253, 252, 252); padding-top: 9px; padding-right: 13px; padding-botto…" at bounding box center [261, 359] width 399 height 250
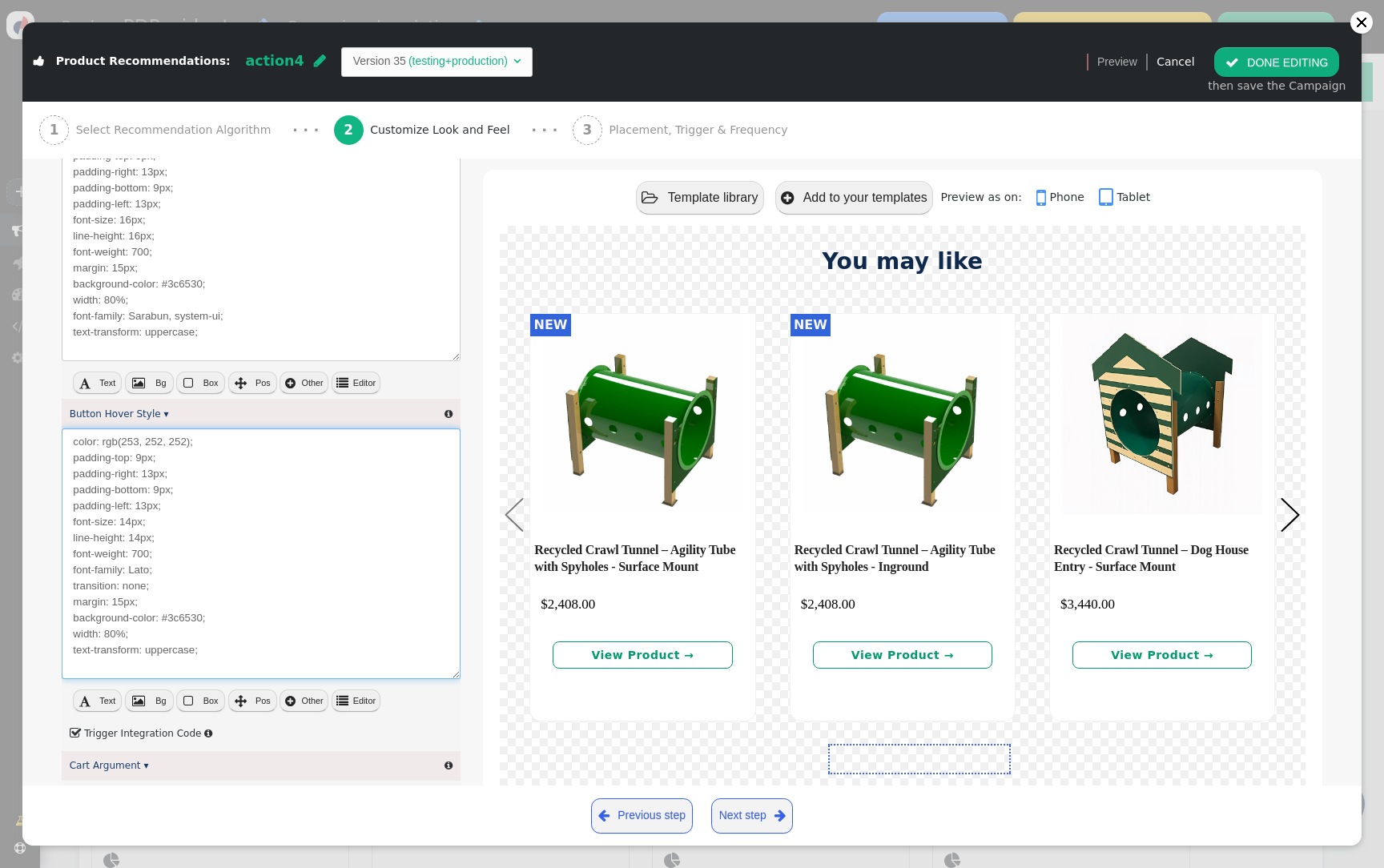
scroll to position [712, 0]
paste textarea "6px; line-height: 16px; font-weight: 700; margin: 15px; background-color: #3c65…"
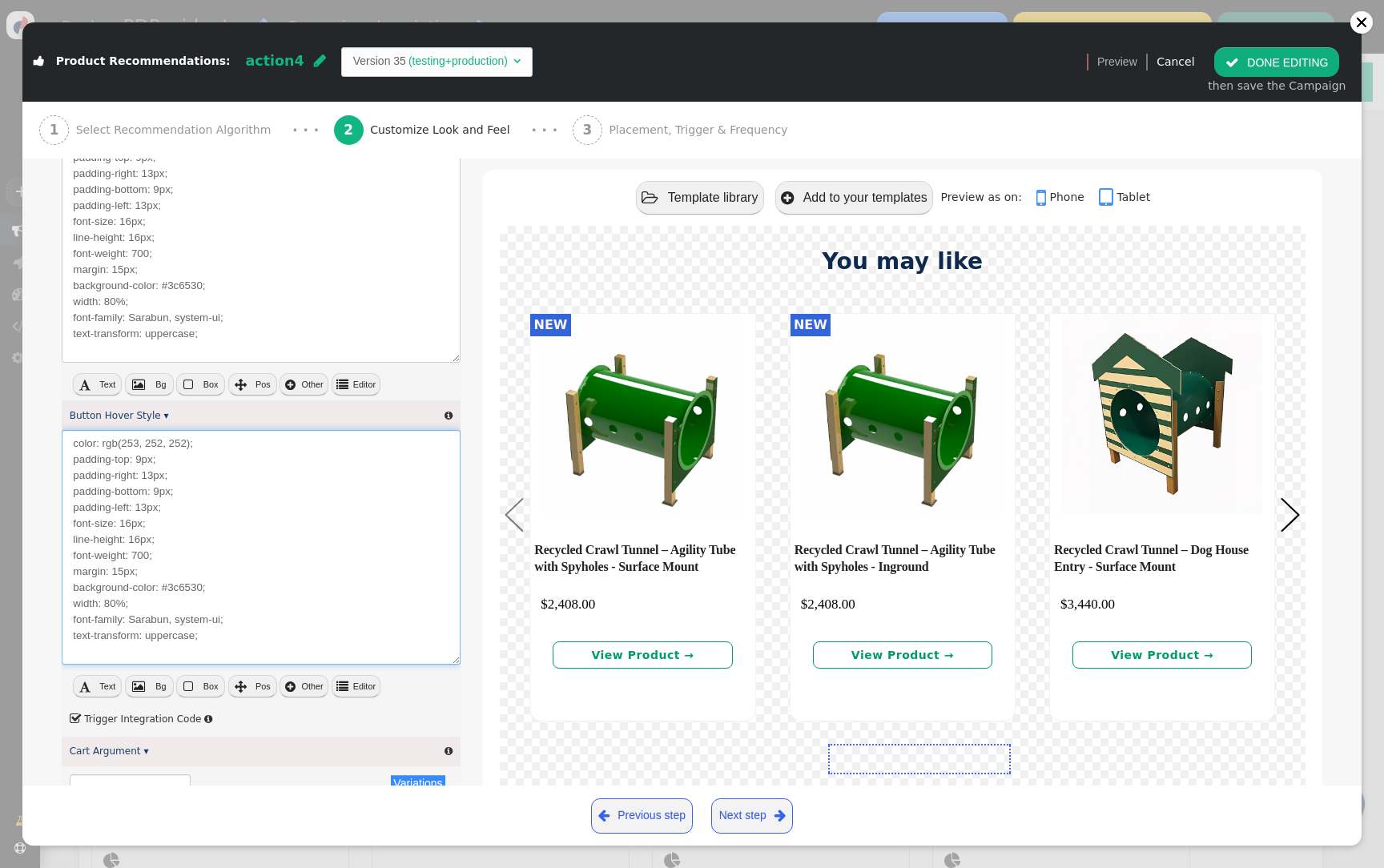
type textarea "color: rgb(253, 252, 252); padding-top: 9px; padding-right: 13px; padding-botto…"
click at [361, 687] on button " Editor" at bounding box center [355, 686] width 49 height 22
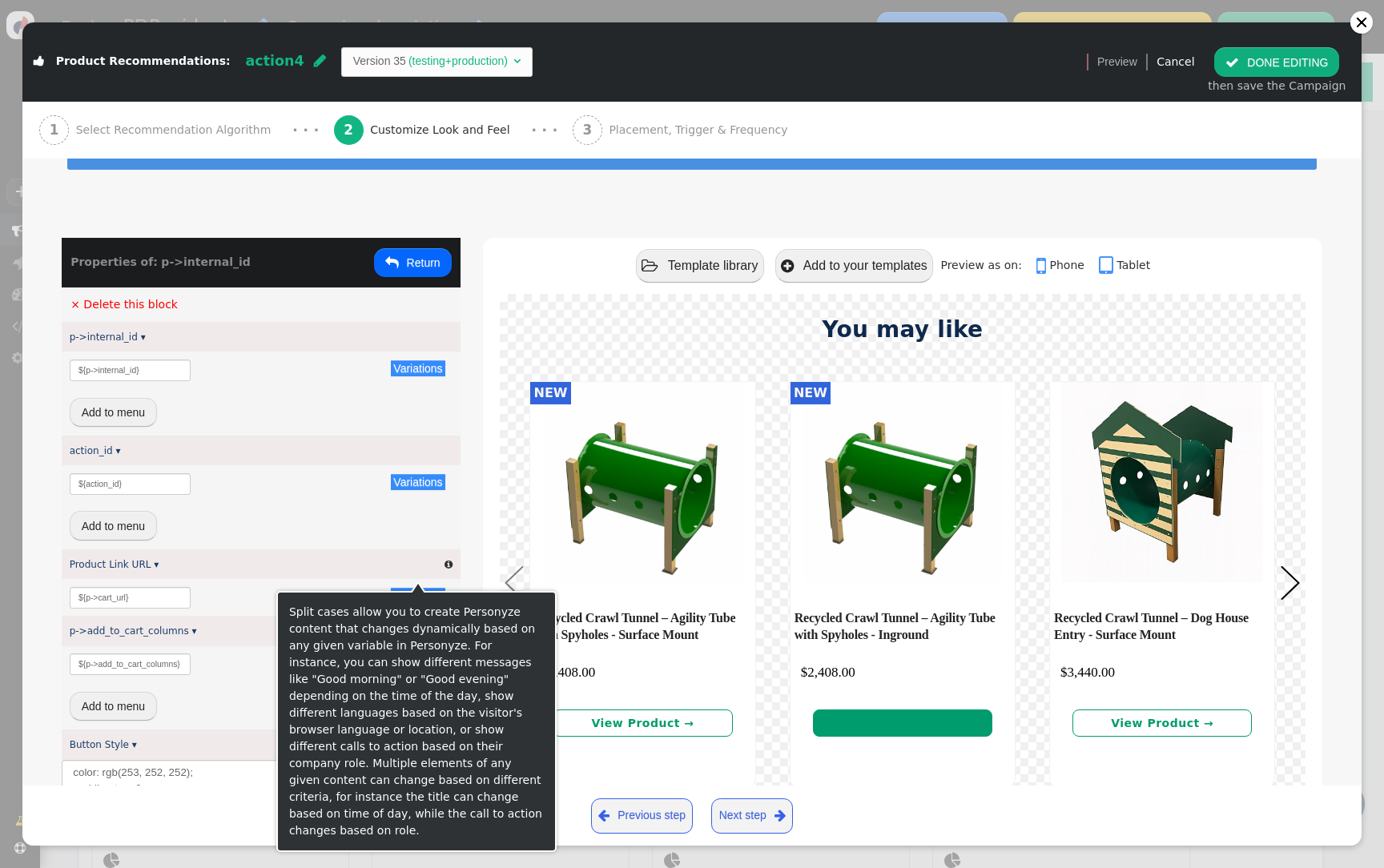
scroll to position [0, 0]
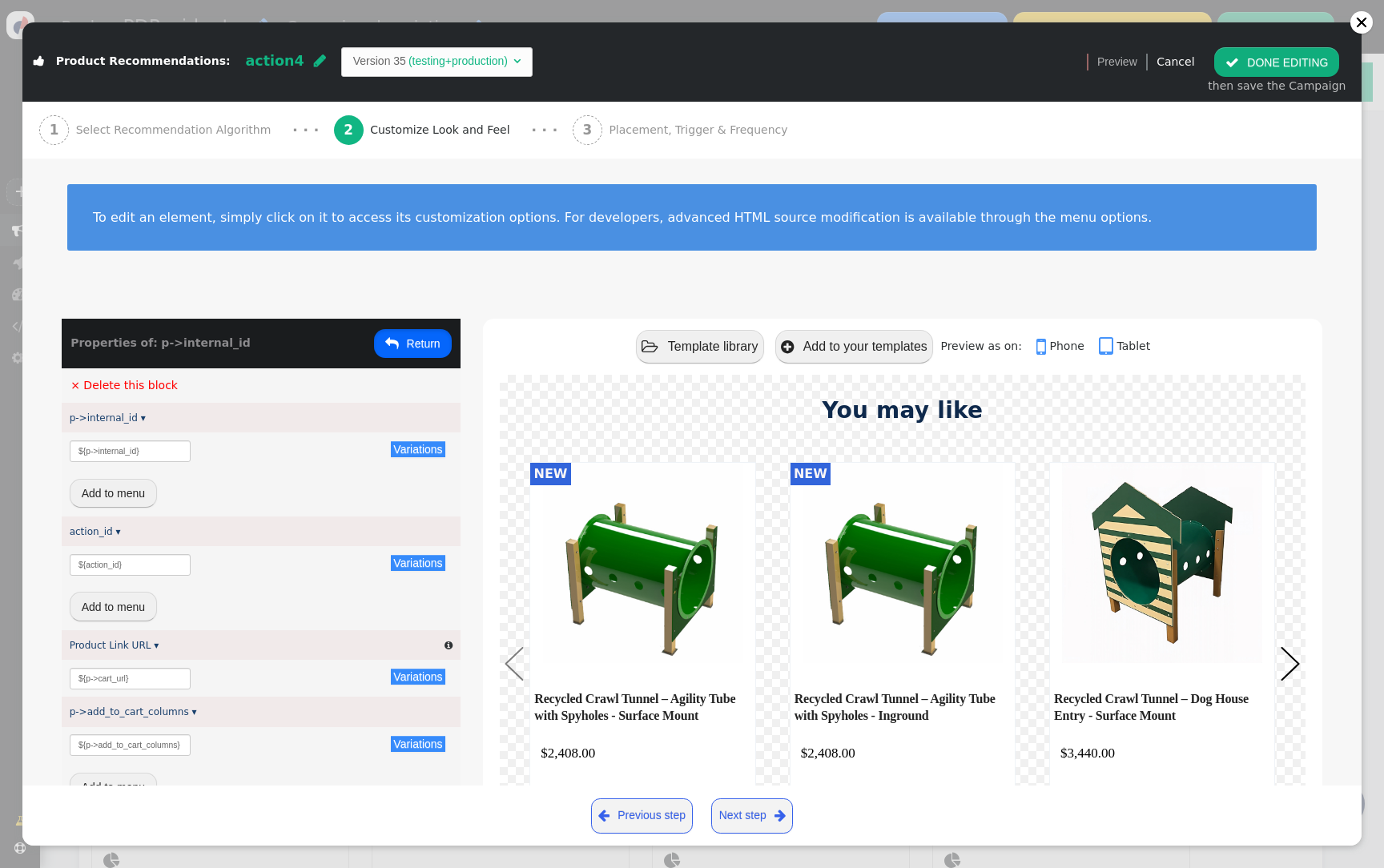
click at [420, 340] on button " Return" at bounding box center [412, 343] width 78 height 28
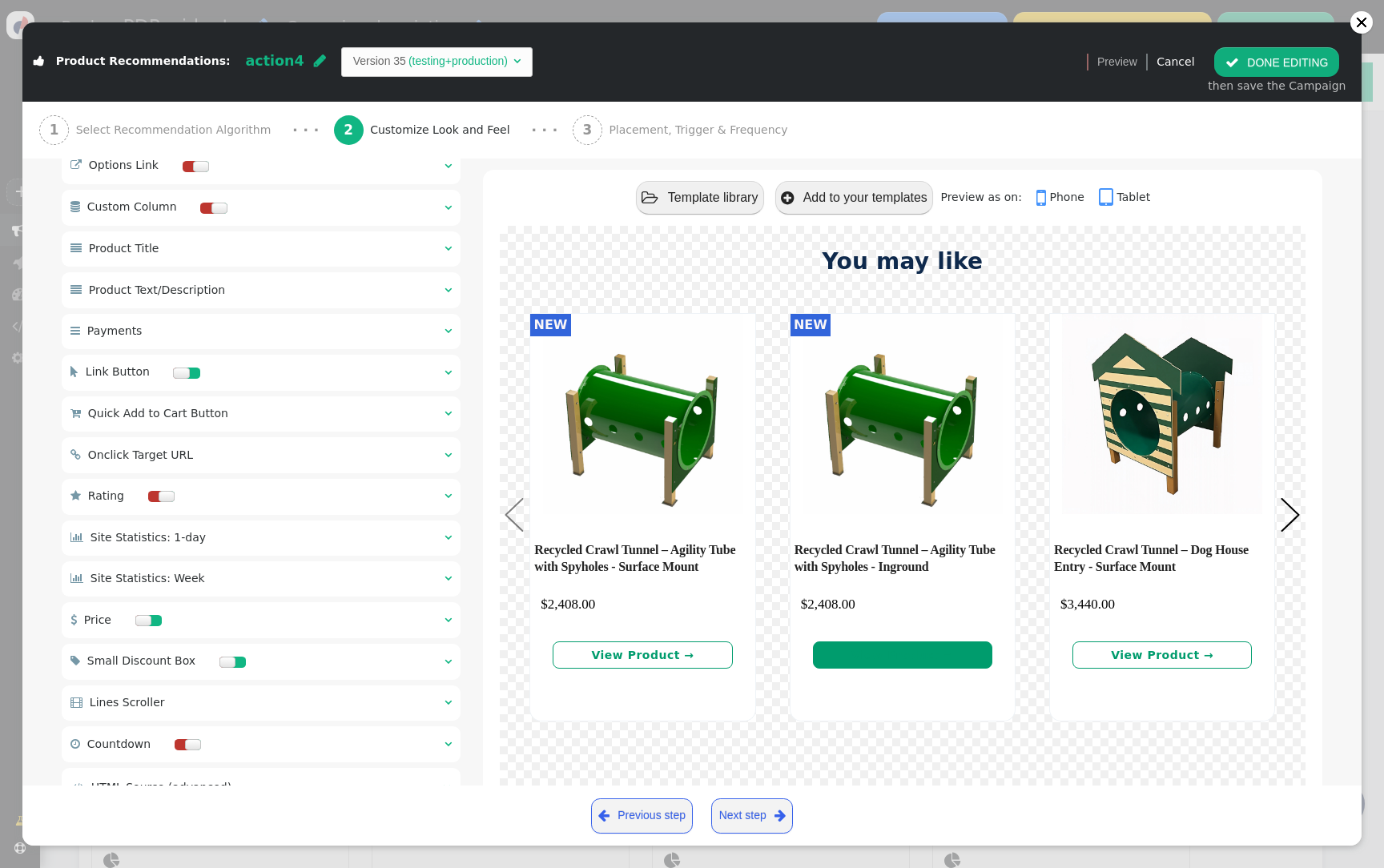
scroll to position [1064, 0]
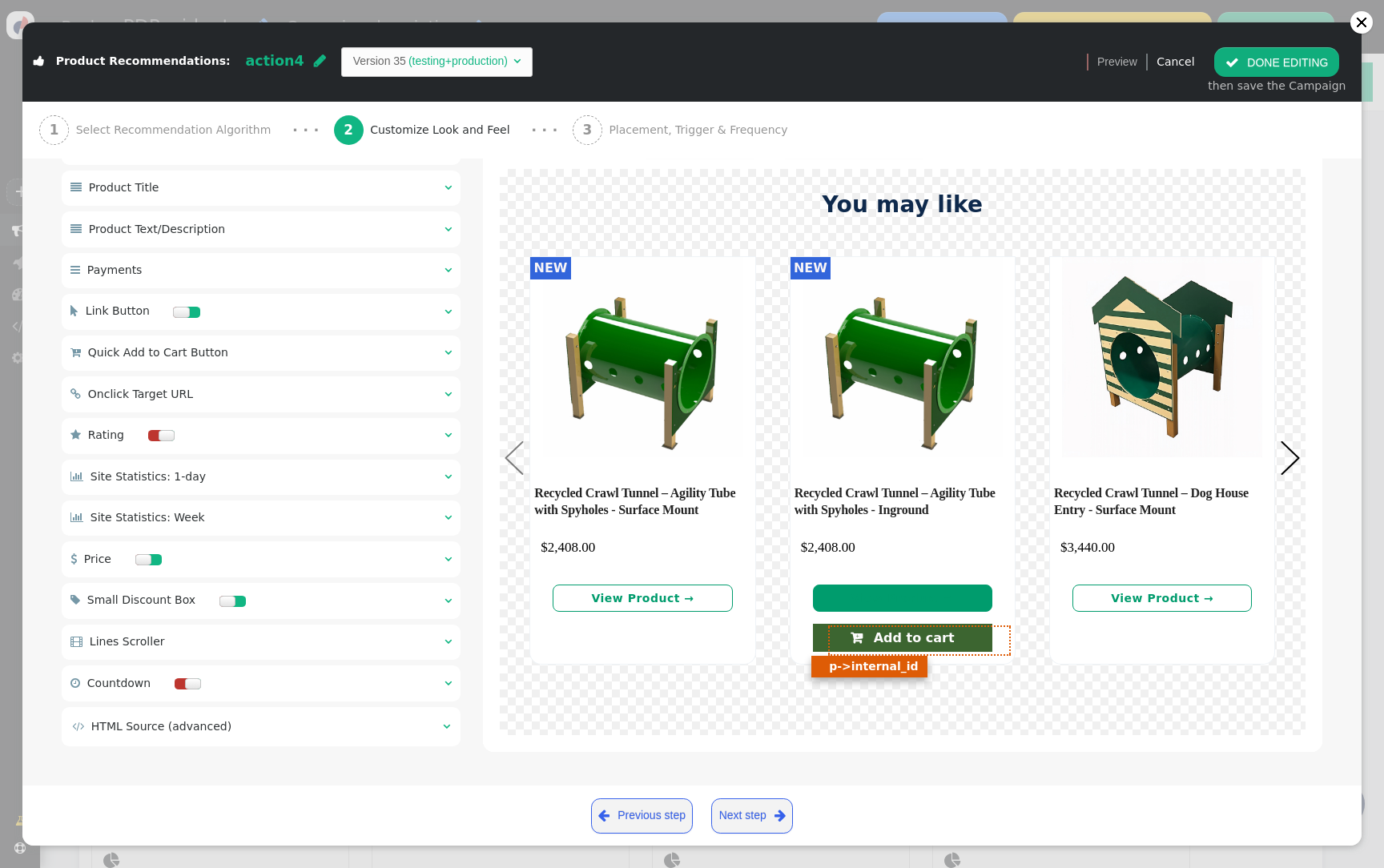
click at [850, 639] on link " Add to cart" at bounding box center [903, 637] width 180 height 28
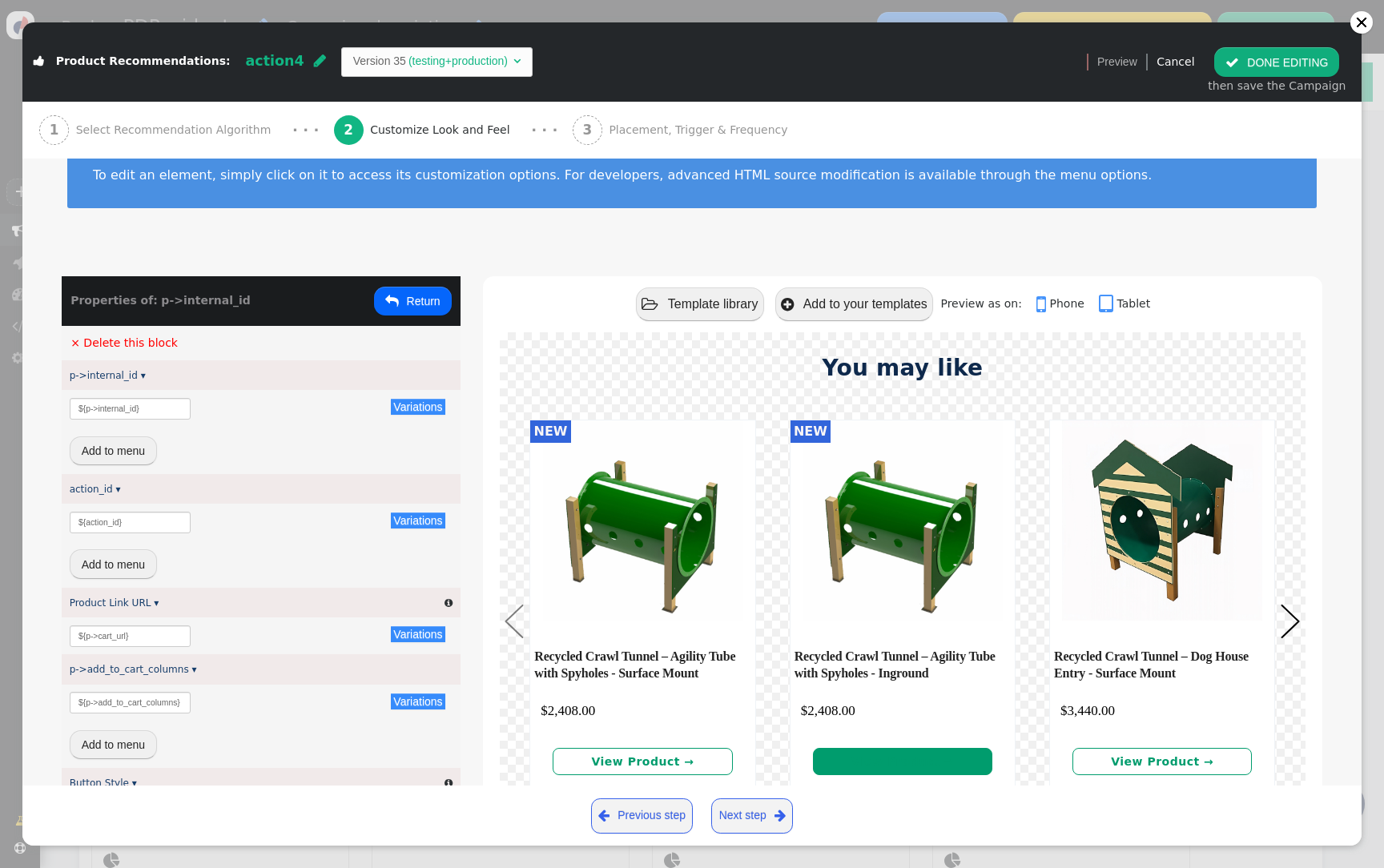
scroll to position [40, 0]
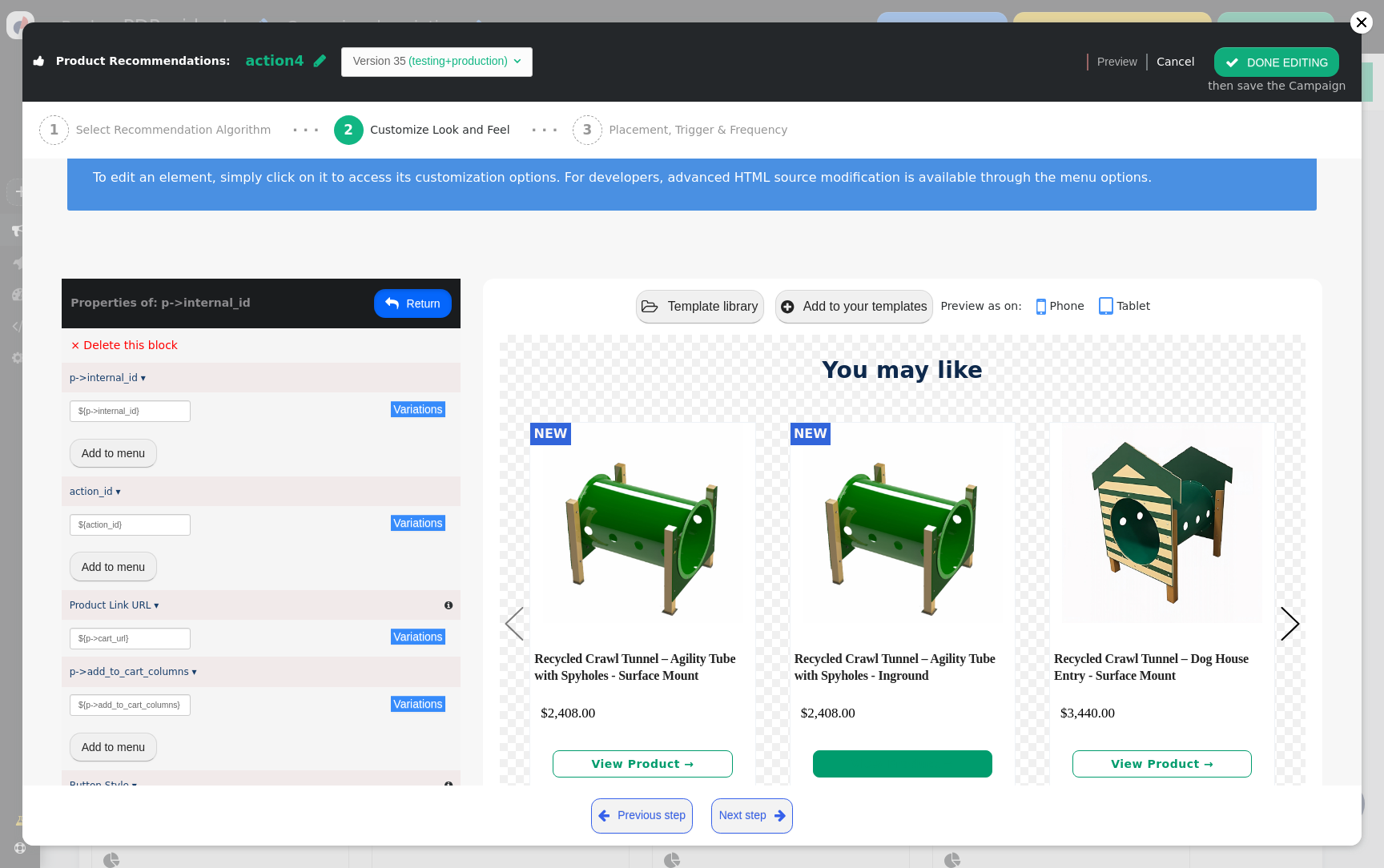
click at [434, 291] on button " Return" at bounding box center [412, 303] width 78 height 28
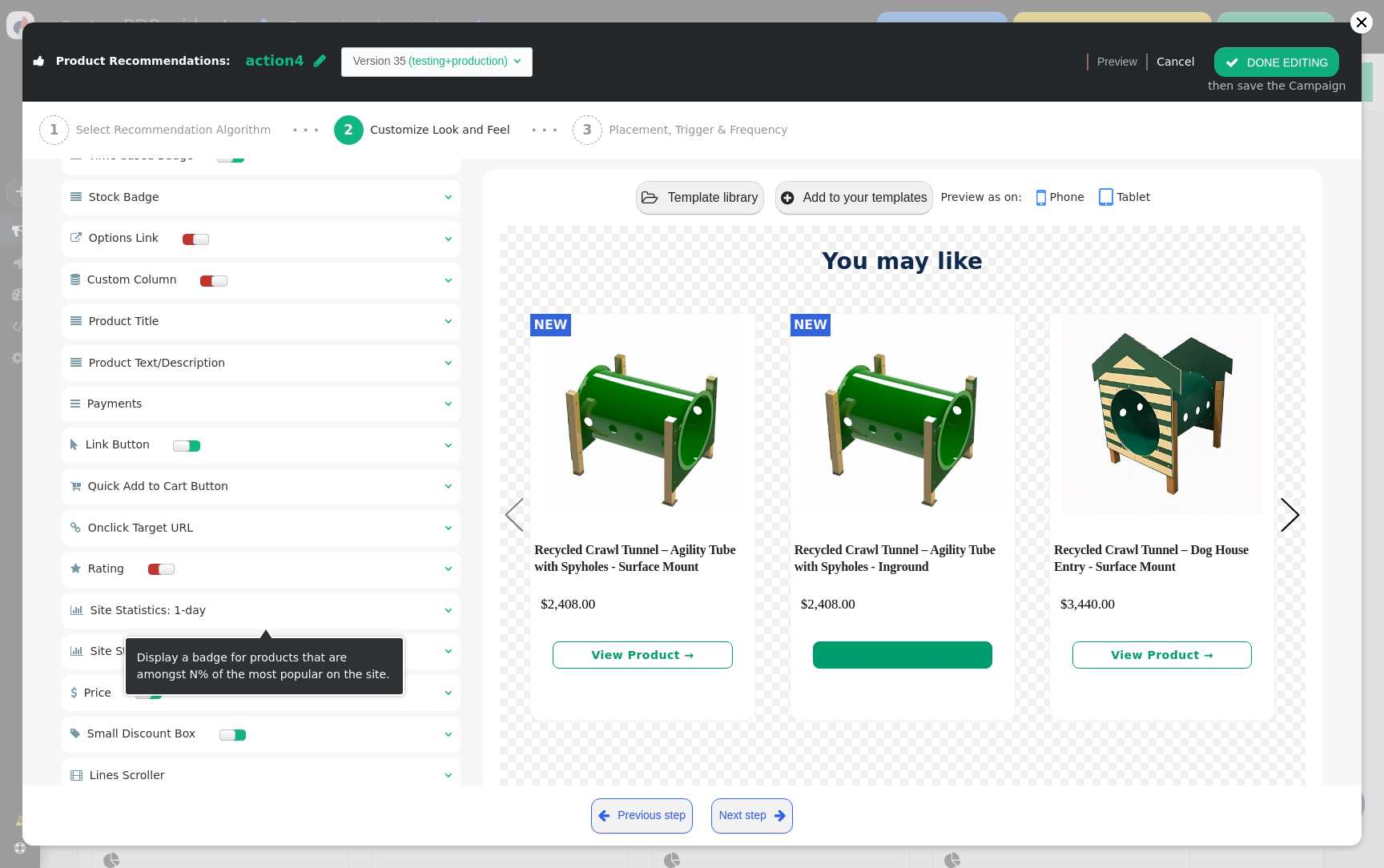
scroll to position [939, 0]
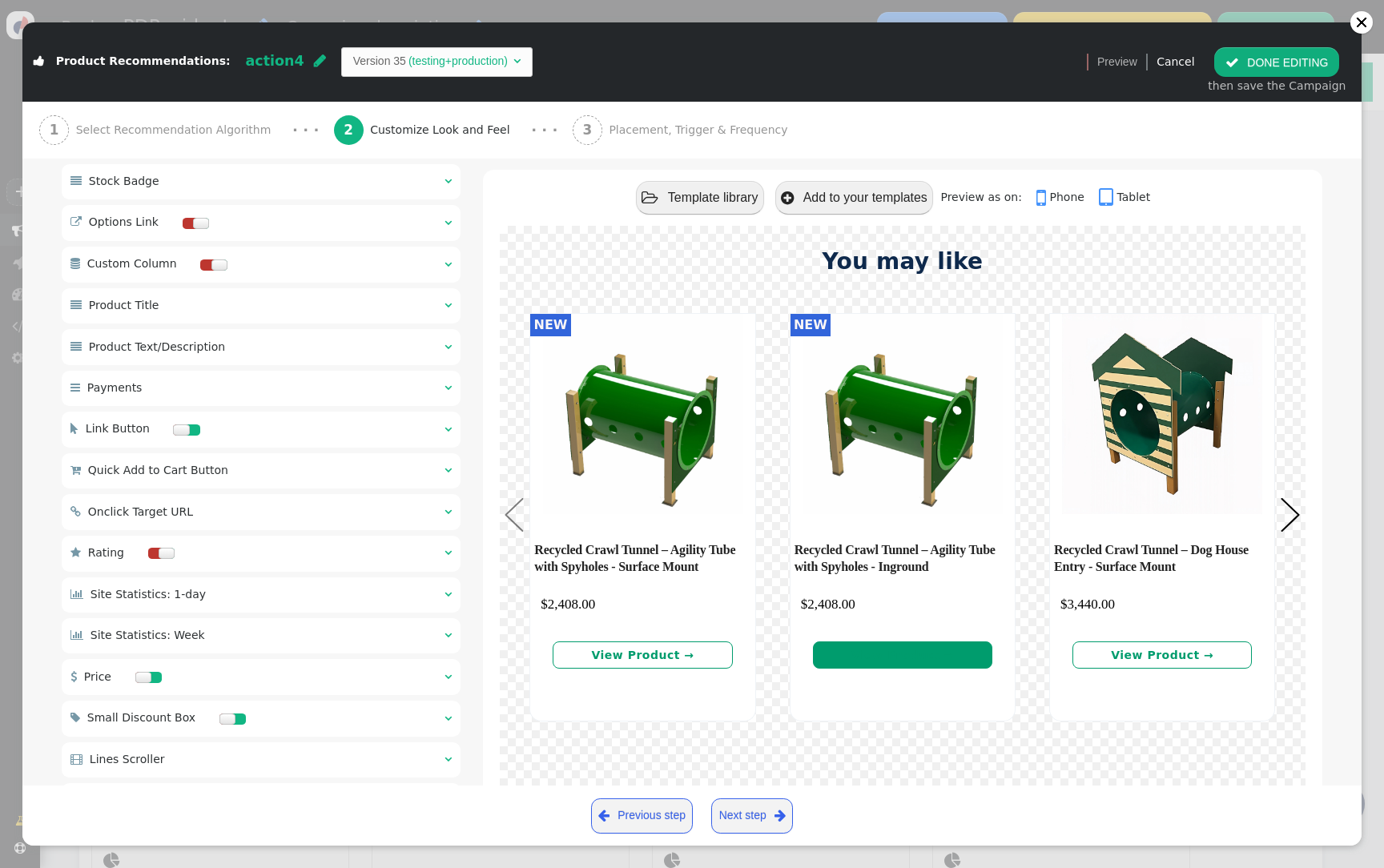
click at [211, 479] on div " Quick Add to Cart Button " at bounding box center [169, 471] width 197 height 16
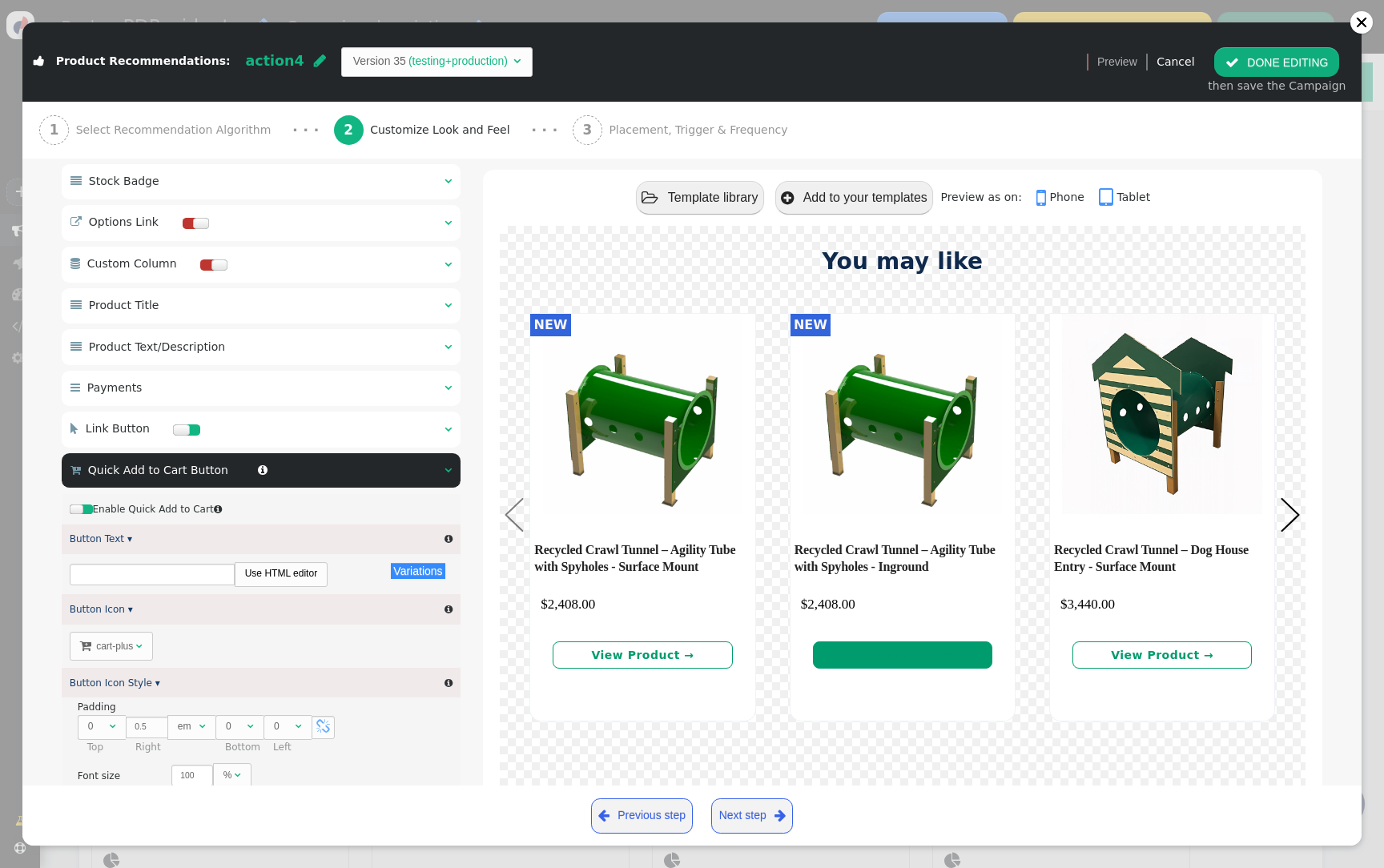
scroll to position [0, 0]
click at [160, 585] on input "Add to cart" at bounding box center [152, 575] width 165 height 22
type input "ADD TO CART"
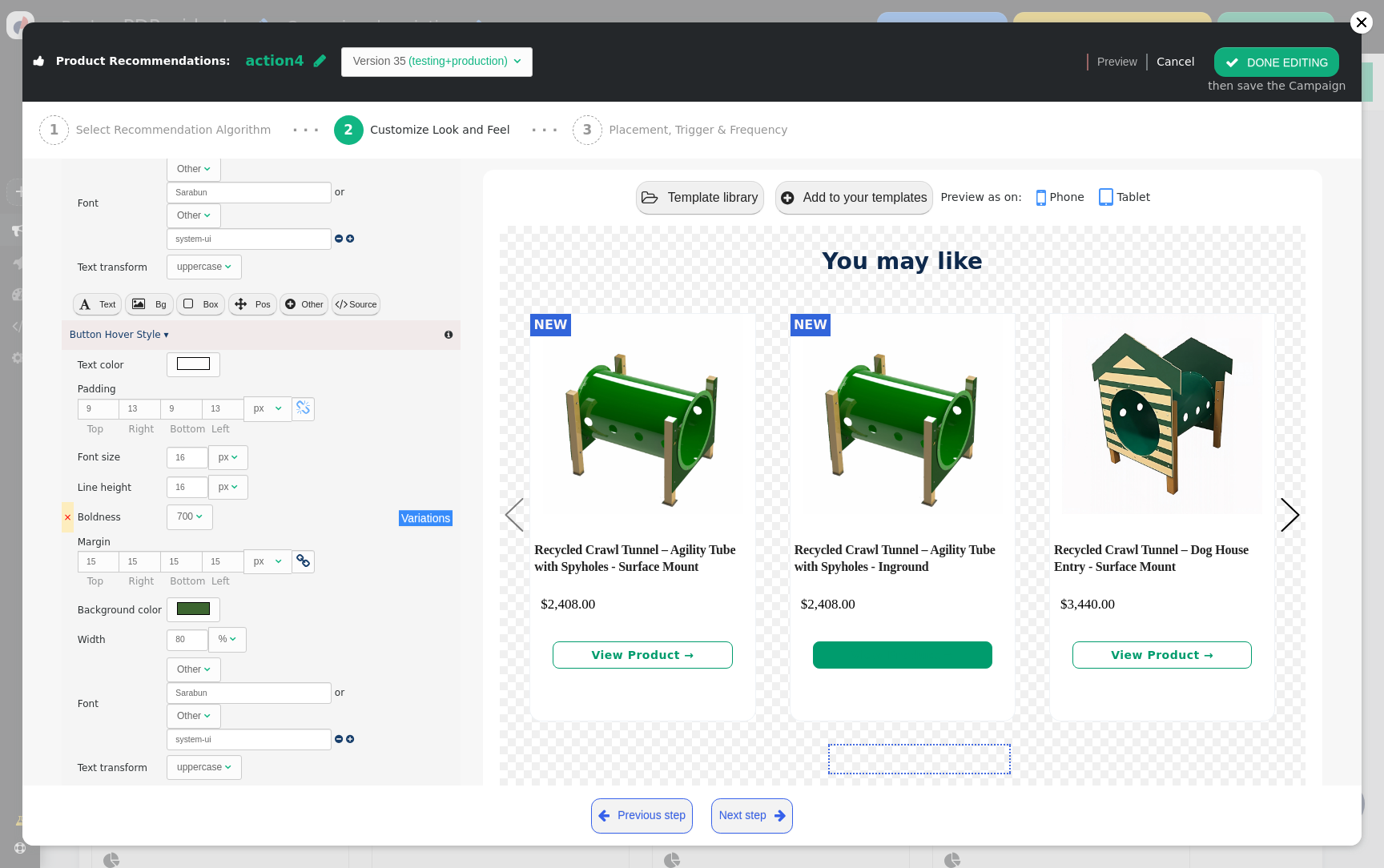
scroll to position [1979, 0]
click at [192, 610] on div at bounding box center [193, 607] width 33 height 13
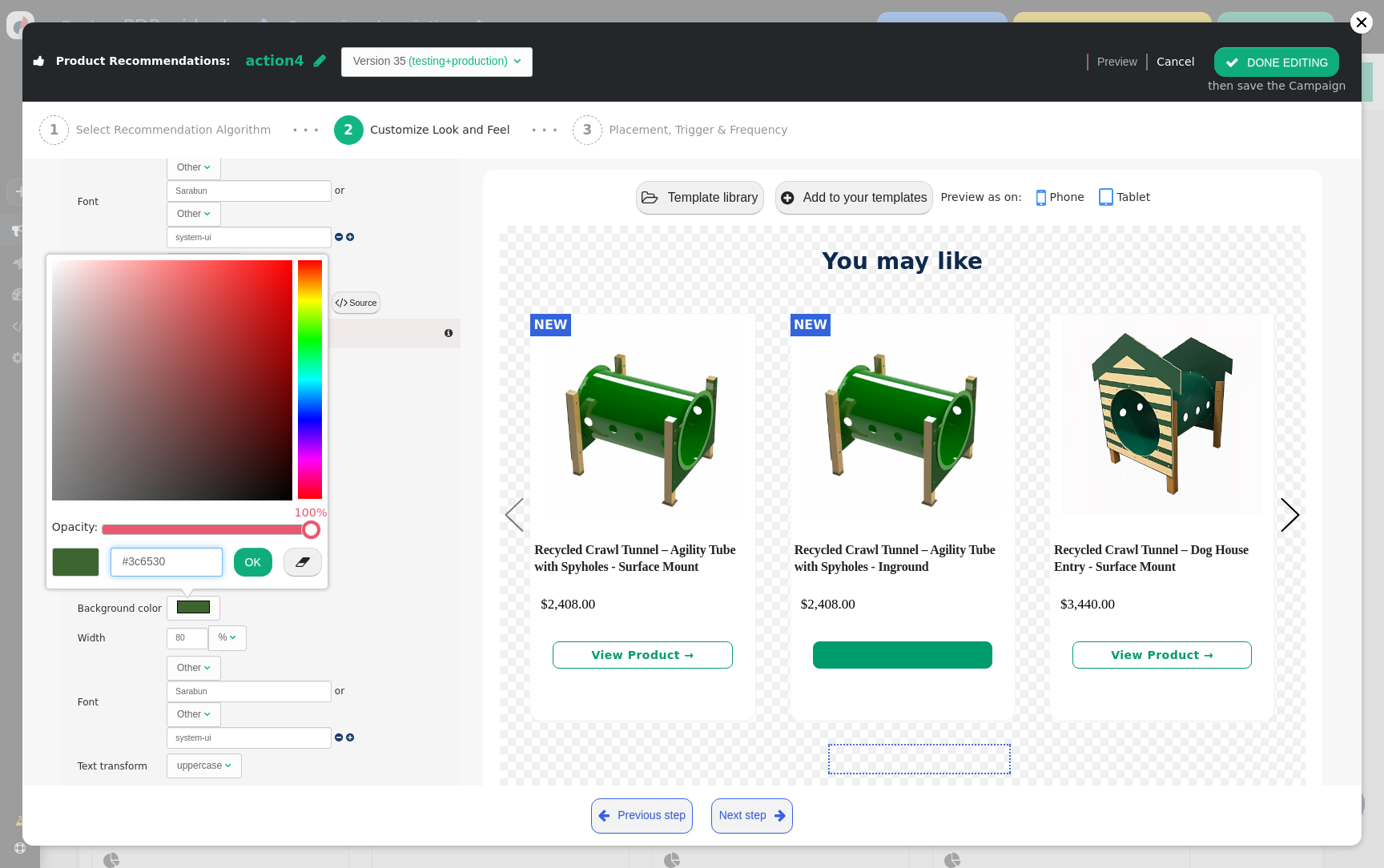
click at [195, 556] on input "#3c6530" at bounding box center [167, 561] width 112 height 28
paste input "0E294B"
type input "#0E294B"
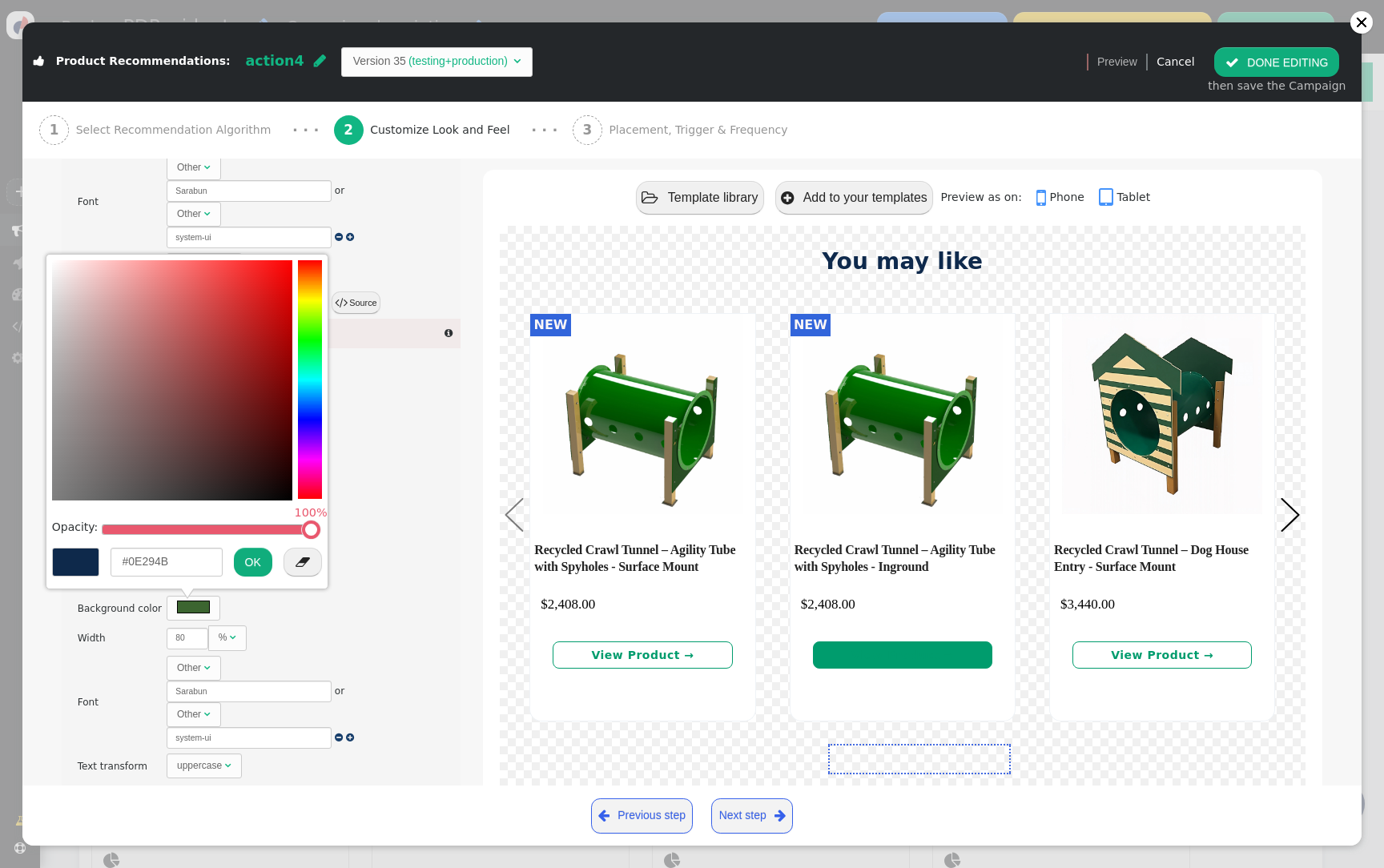
click at [262, 559] on button "OK" at bounding box center [253, 561] width 38 height 28
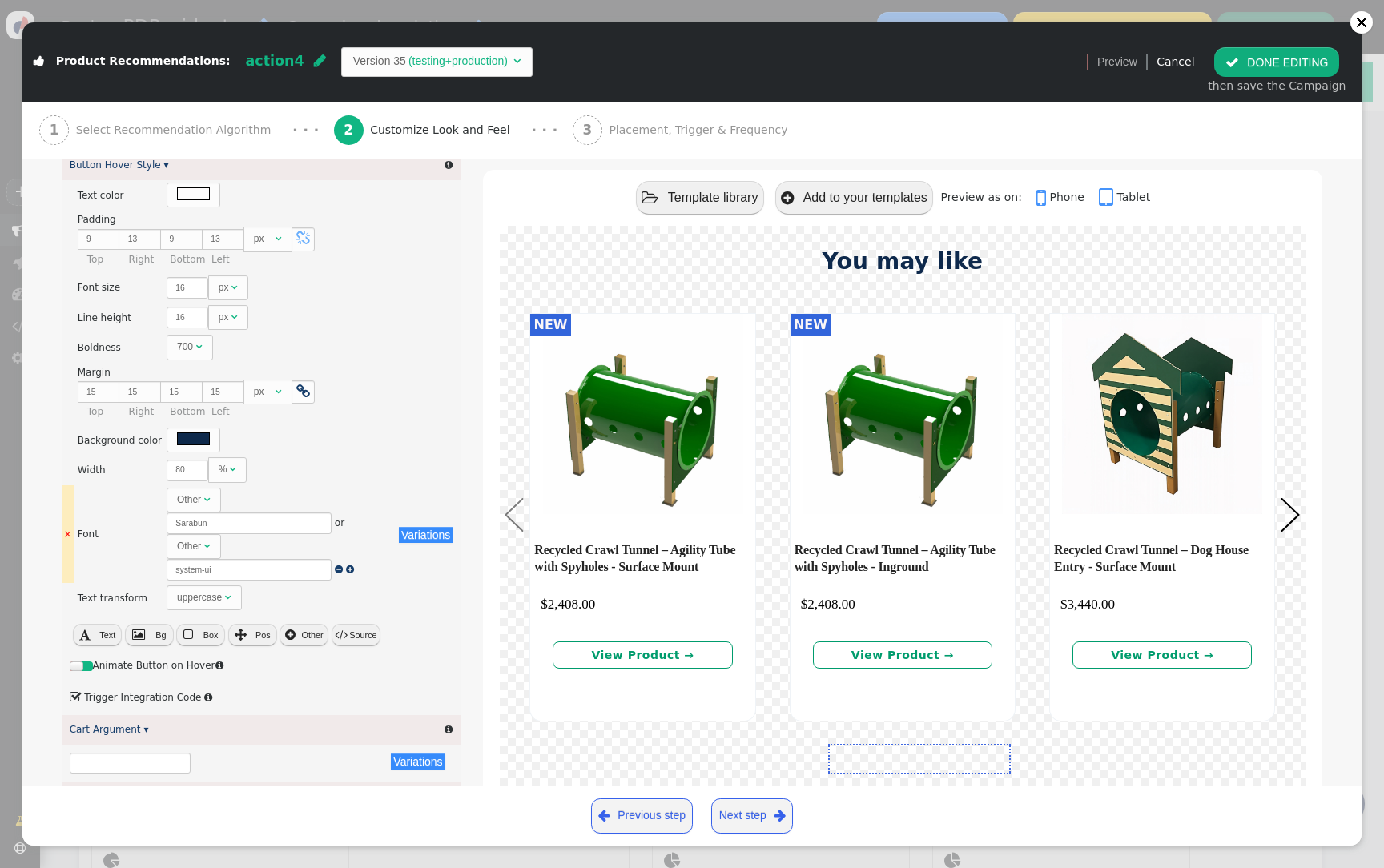
scroll to position [2157, 0]
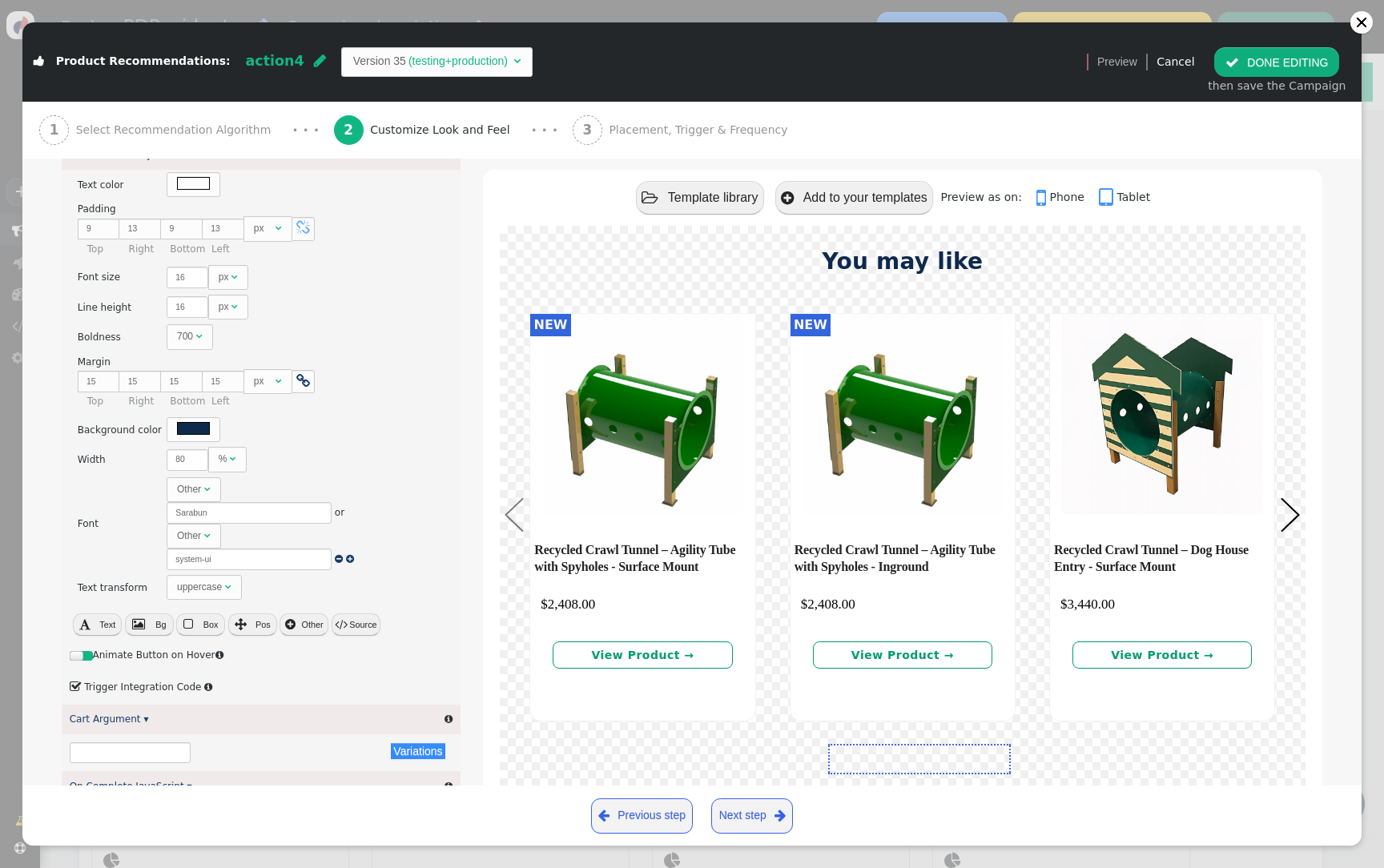
click at [1275, 54] on button " DONE EDITING" at bounding box center [1277, 61] width 125 height 28
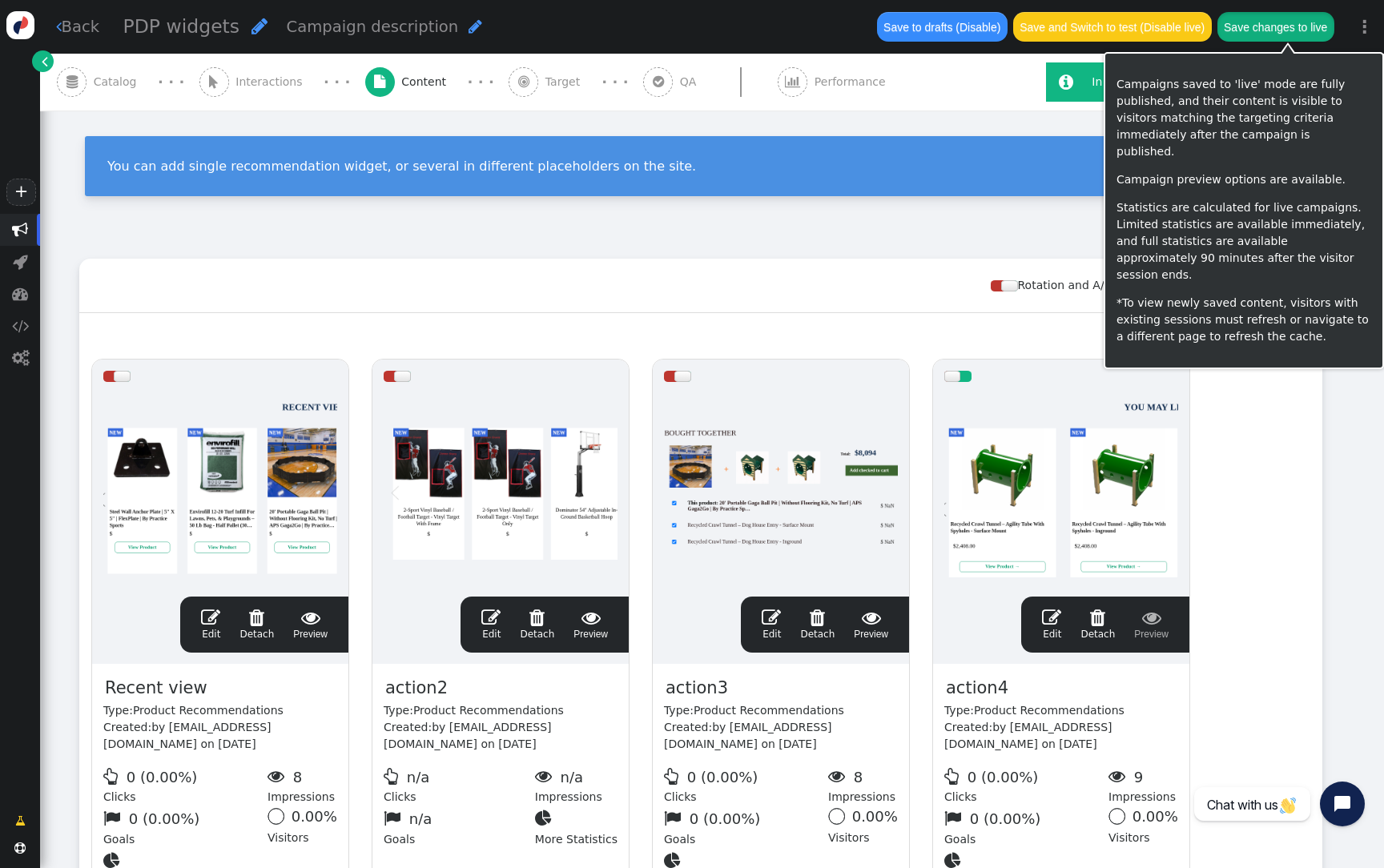
click at [1281, 22] on button "Save changes to live" at bounding box center [1277, 26] width 117 height 28
